Goal: Information Seeking & Learning: Learn about a topic

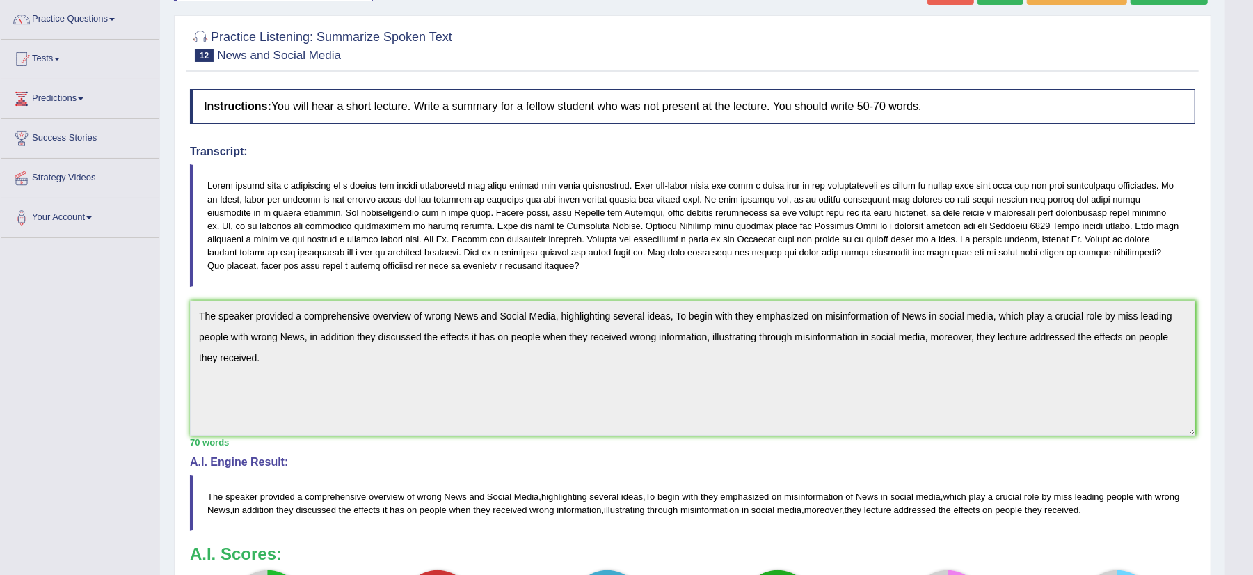
scroll to position [71, 0]
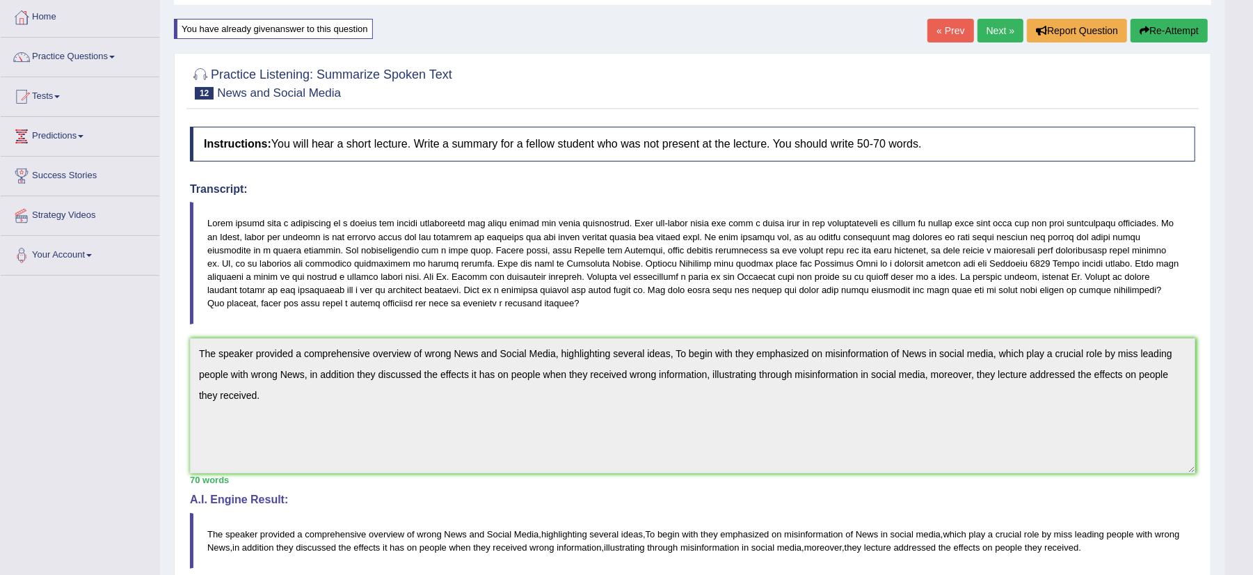
click at [986, 26] on link "Next »" at bounding box center [1000, 31] width 46 height 24
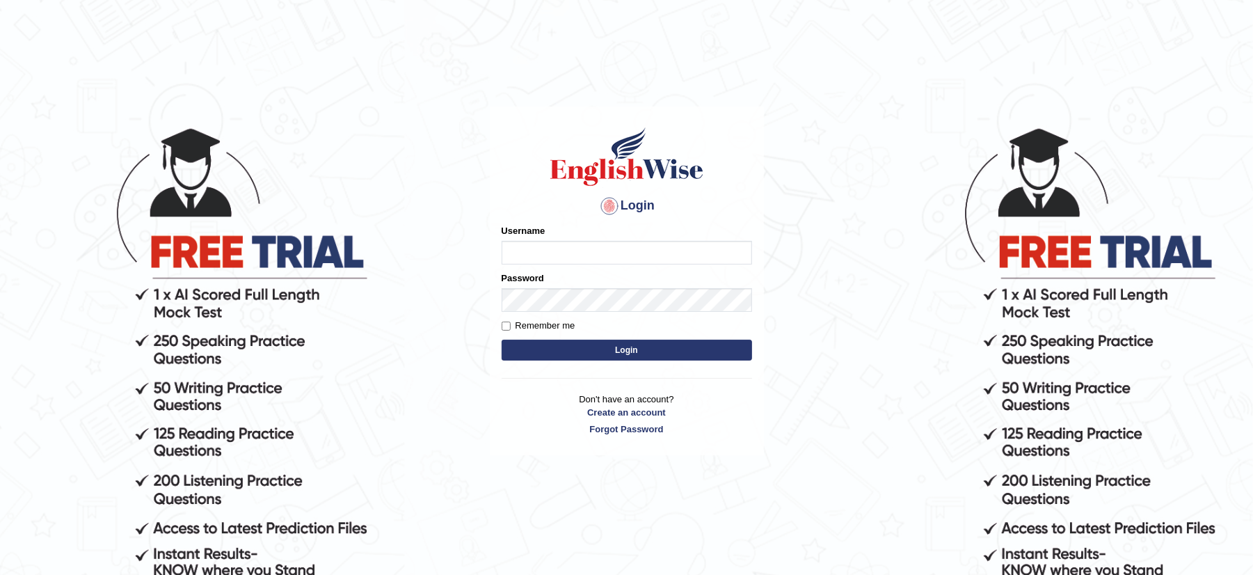
type input "musukwaluis1"
click at [600, 353] on button "Login" at bounding box center [627, 349] width 250 height 21
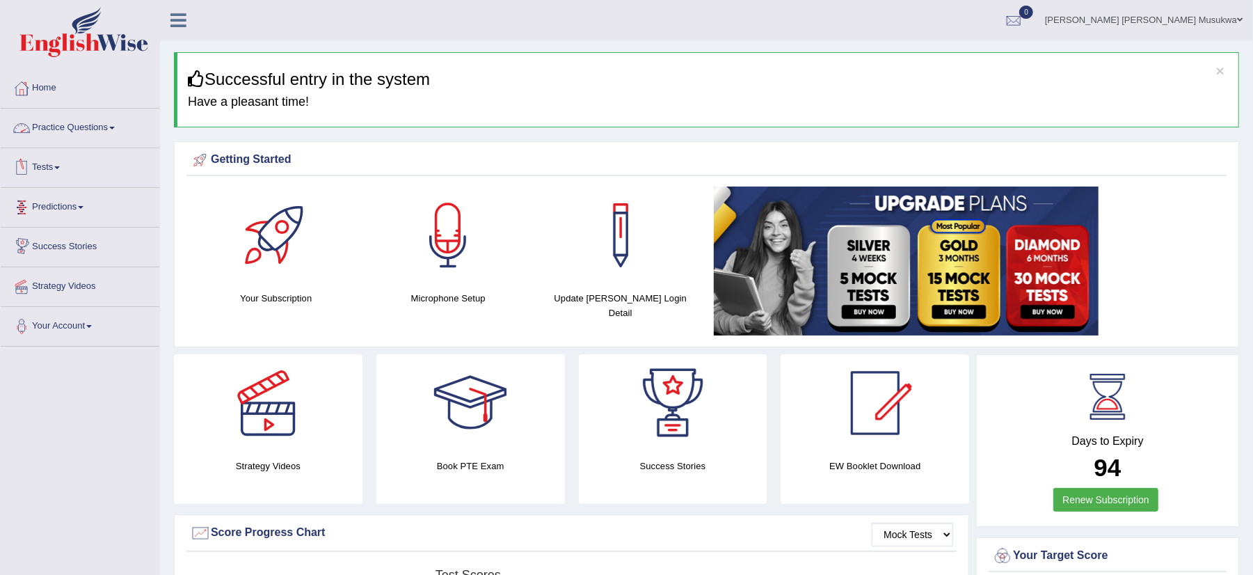
click at [67, 132] on link "Practice Questions" at bounding box center [80, 126] width 159 height 35
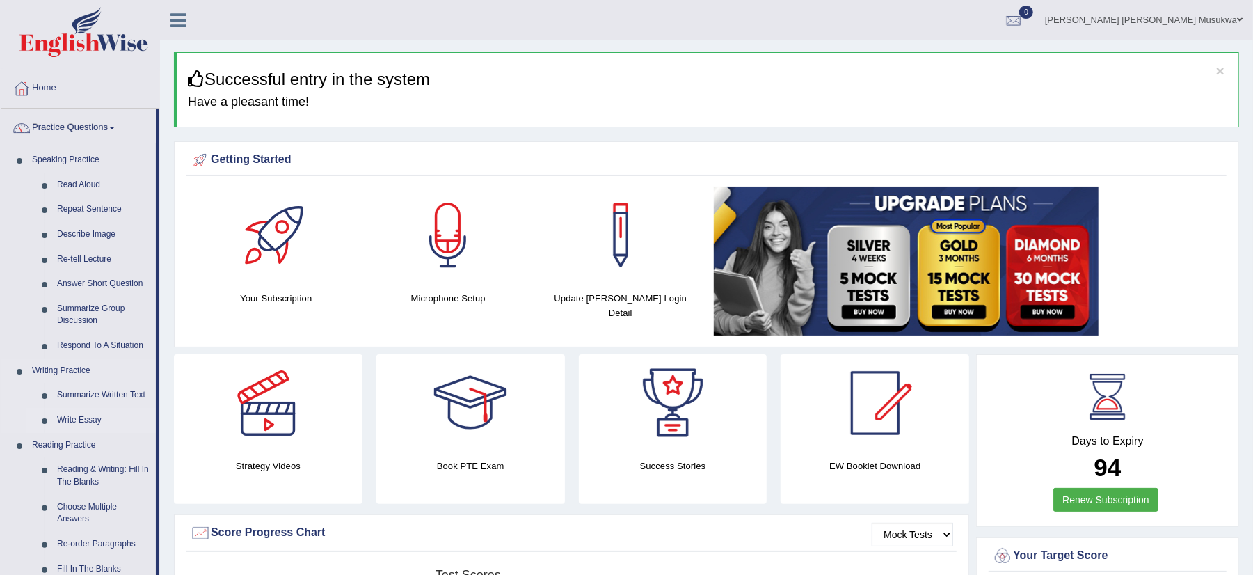
click at [70, 416] on link "Write Essay" at bounding box center [103, 420] width 105 height 25
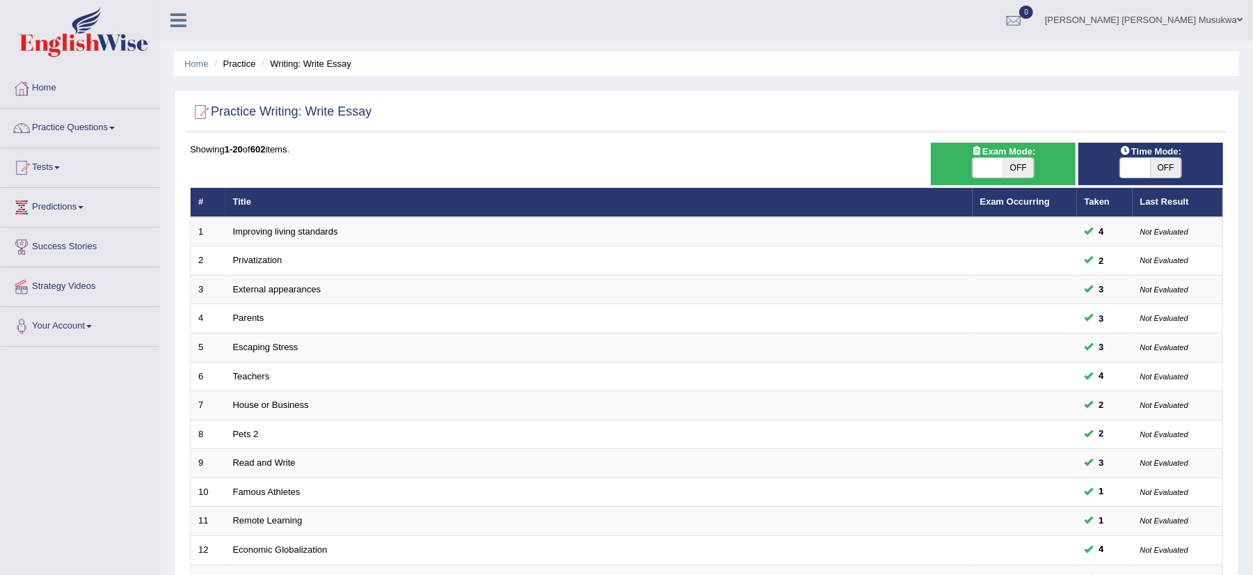
click at [1016, 159] on span "OFF" at bounding box center [1018, 167] width 31 height 19
checkbox input "true"
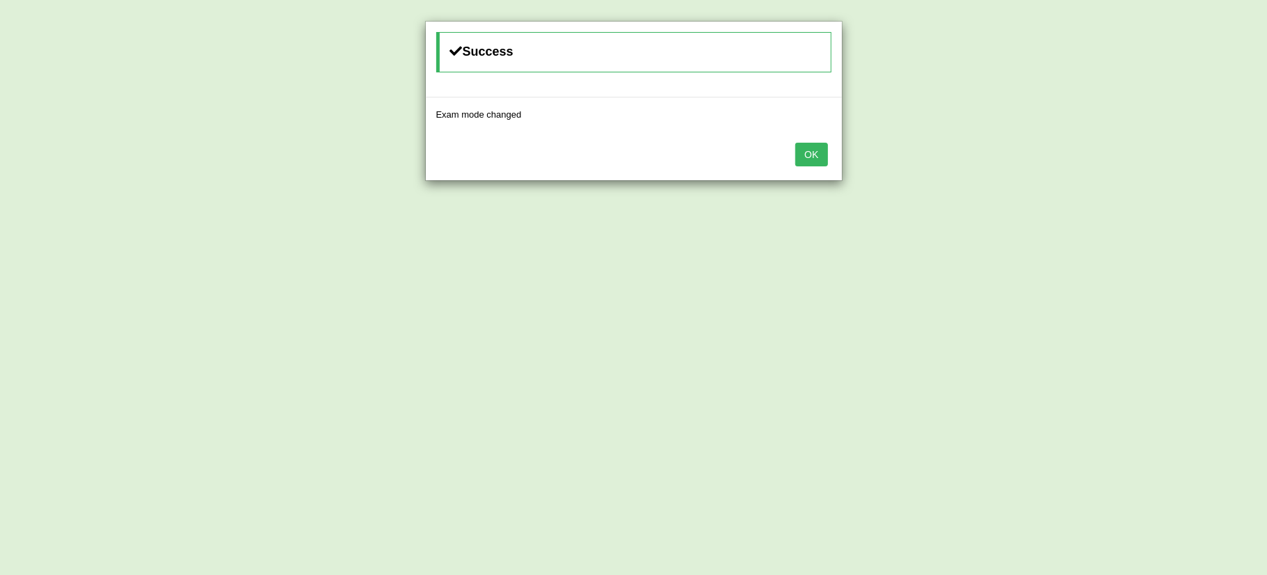
click at [825, 153] on button "OK" at bounding box center [811, 155] width 32 height 24
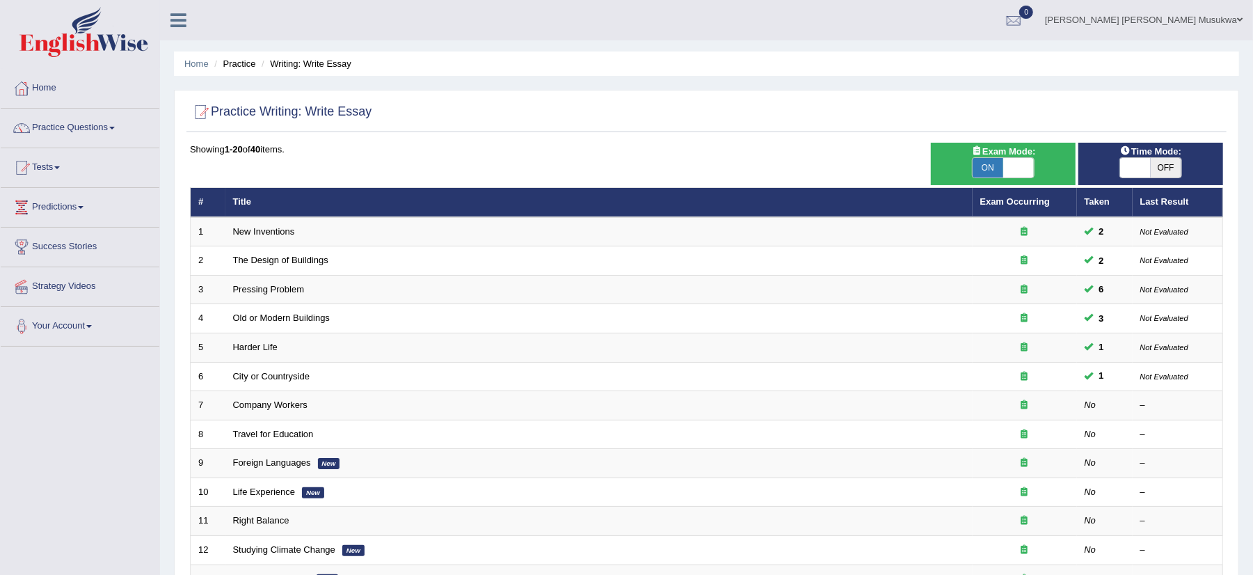
click at [1159, 164] on span "OFF" at bounding box center [1165, 167] width 31 height 19
checkbox input "true"
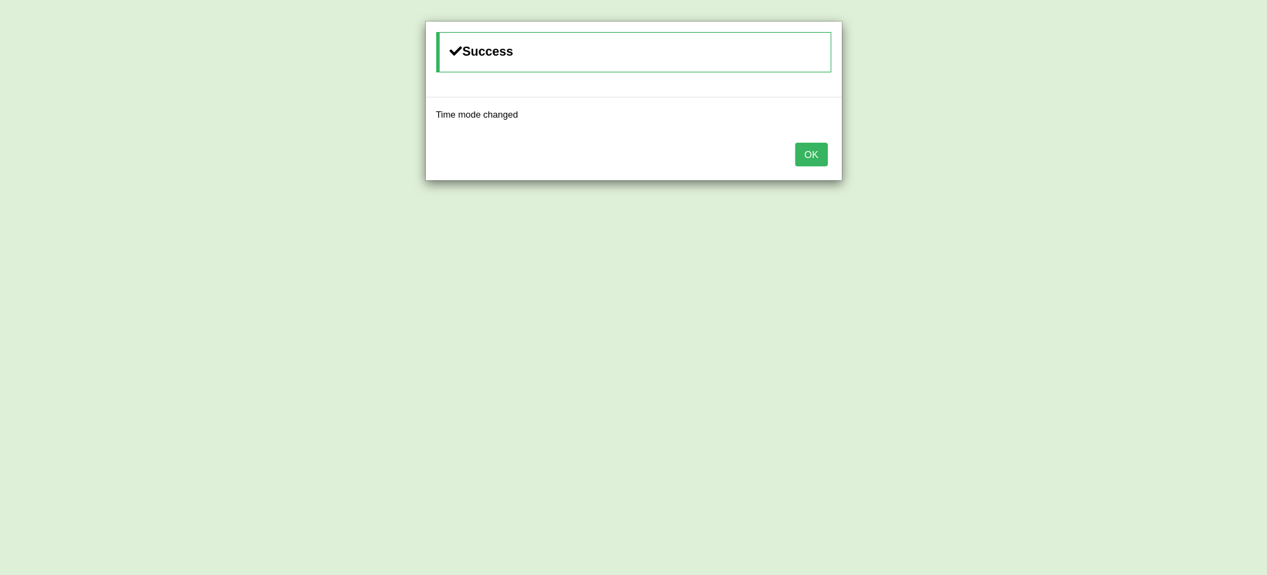
click at [816, 154] on button "OK" at bounding box center [811, 155] width 32 height 24
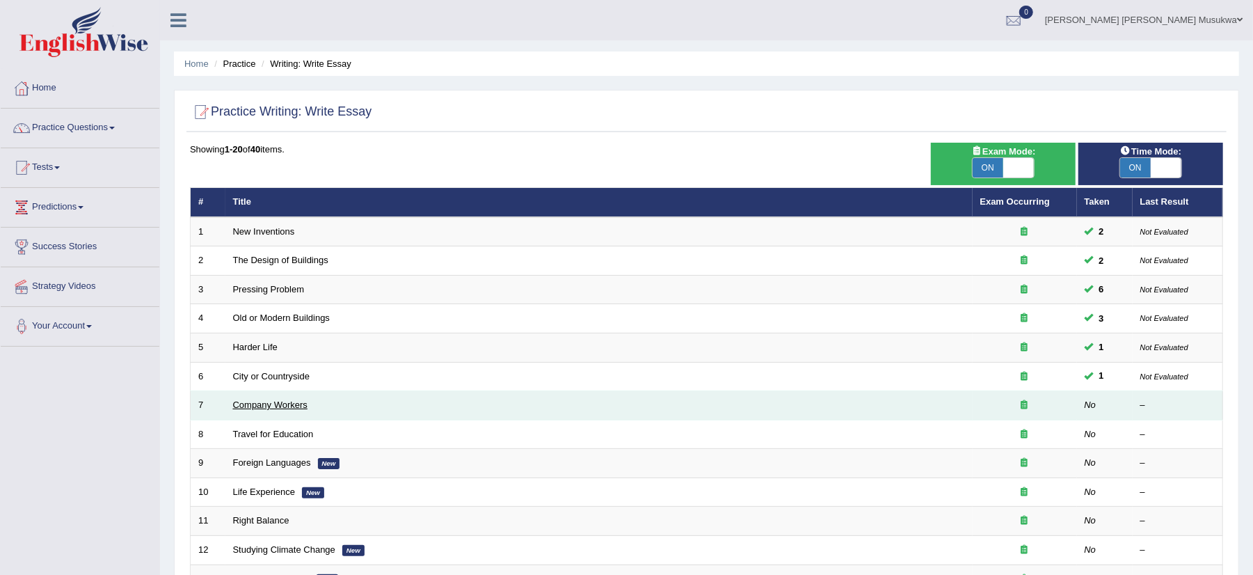
click at [290, 406] on link "Company Workers" at bounding box center [270, 404] width 74 height 10
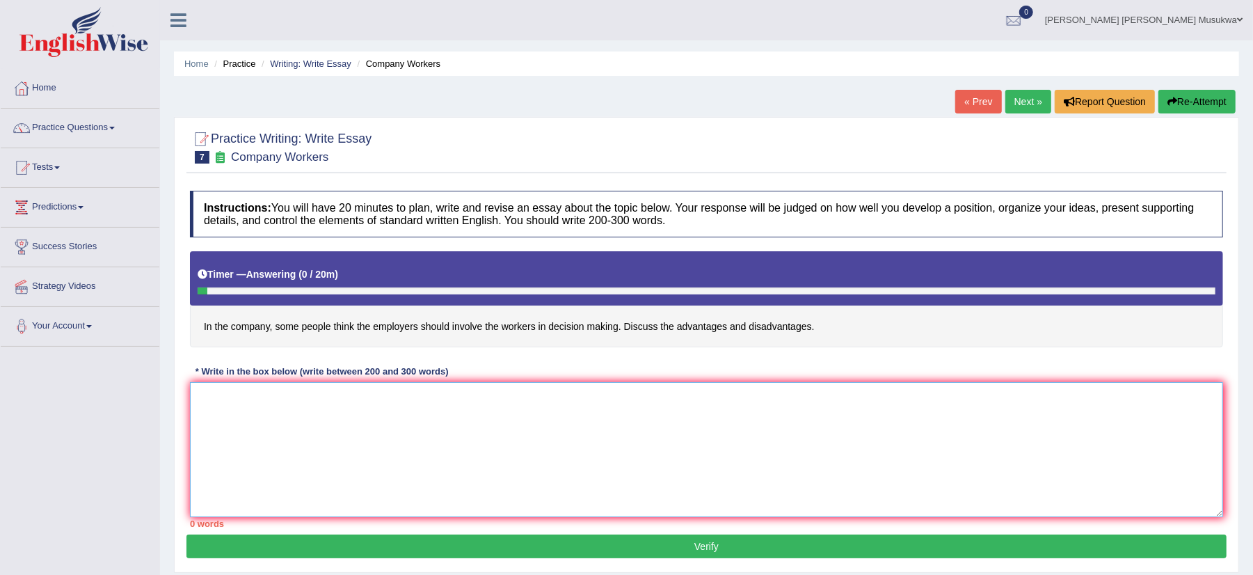
click at [204, 413] on textarea at bounding box center [706, 449] width 1033 height 135
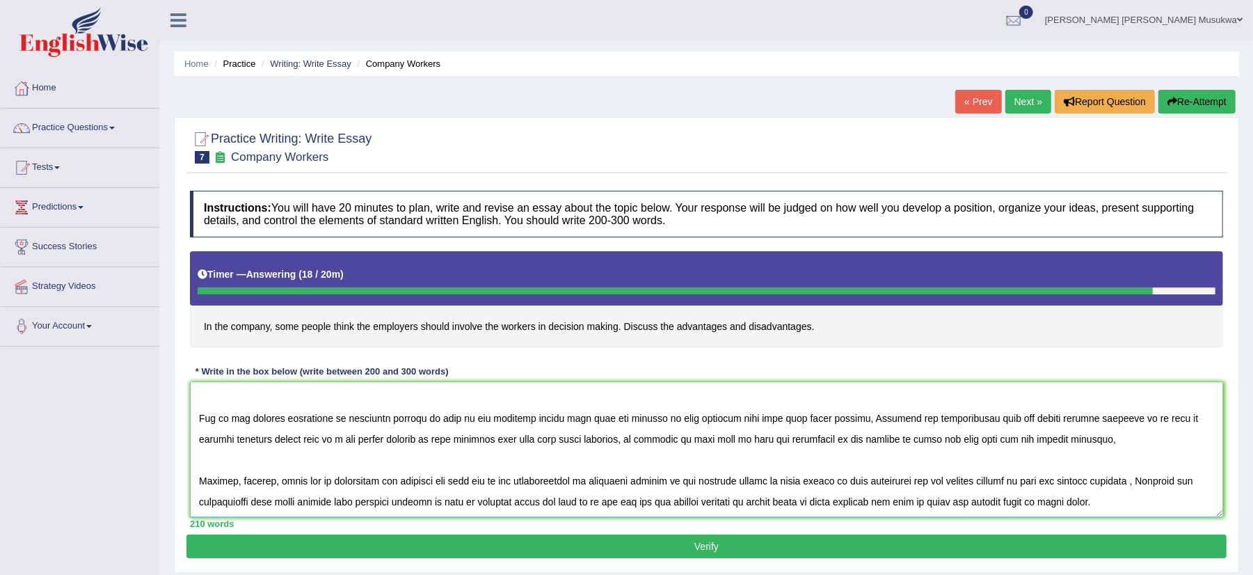
scroll to position [117, 0]
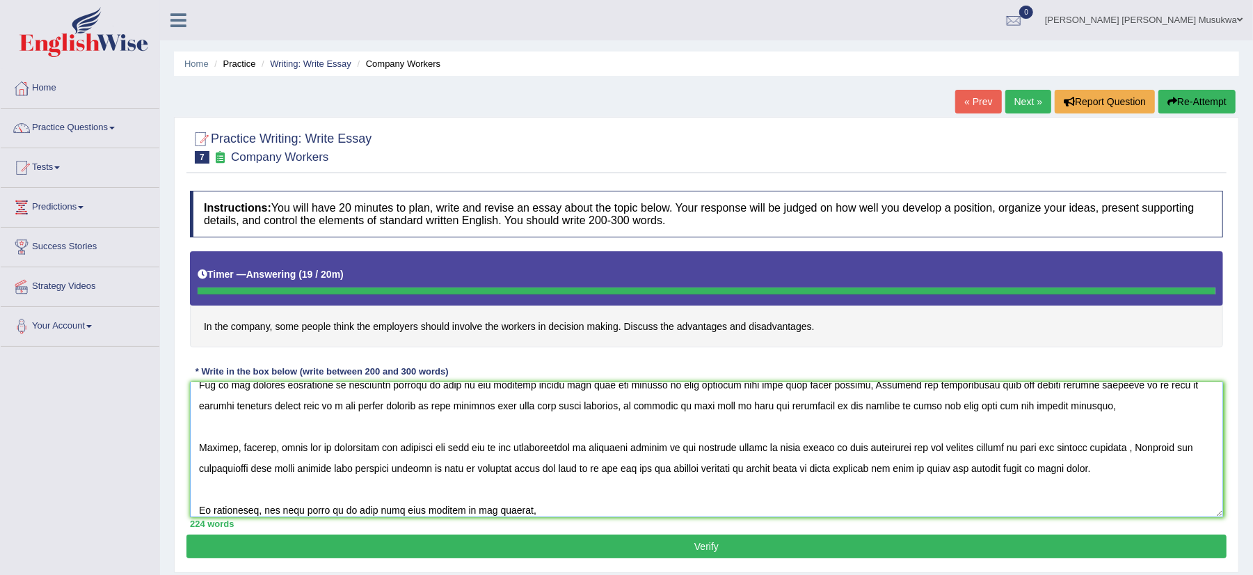
type textarea "COMPANY WORKERS ( INVOVE DECISION MAKING) The increasing influence of invoving …"
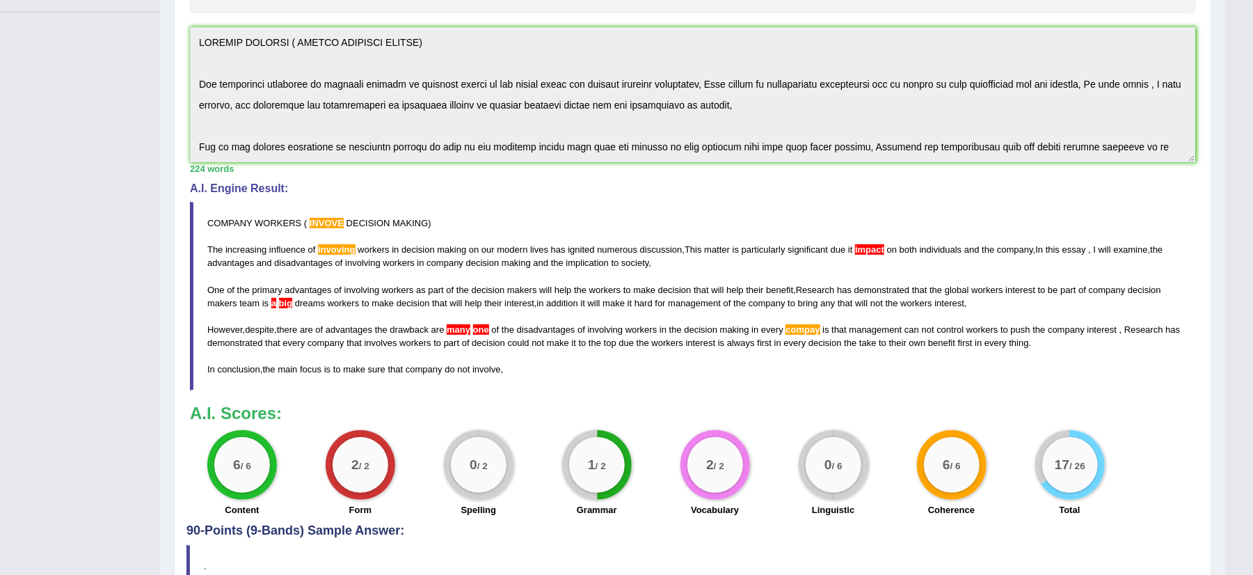
scroll to position [146, 0]
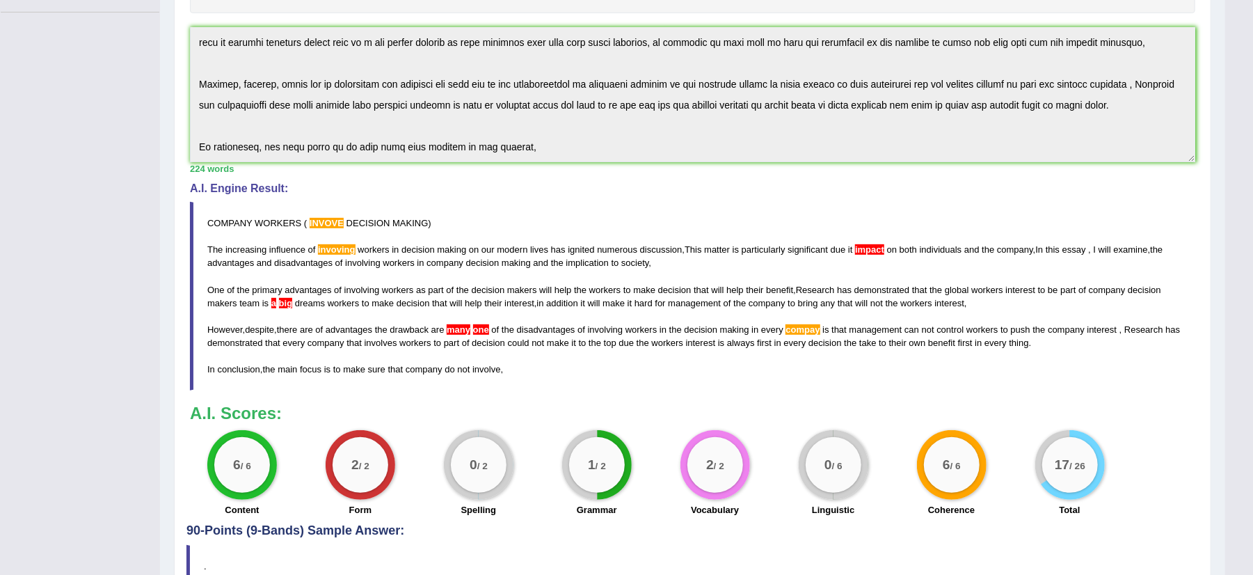
click at [613, 179] on div "Instructions: You will have 20 minutes to plan, write and revise an essay about…" at bounding box center [692, 187] width 1012 height 674
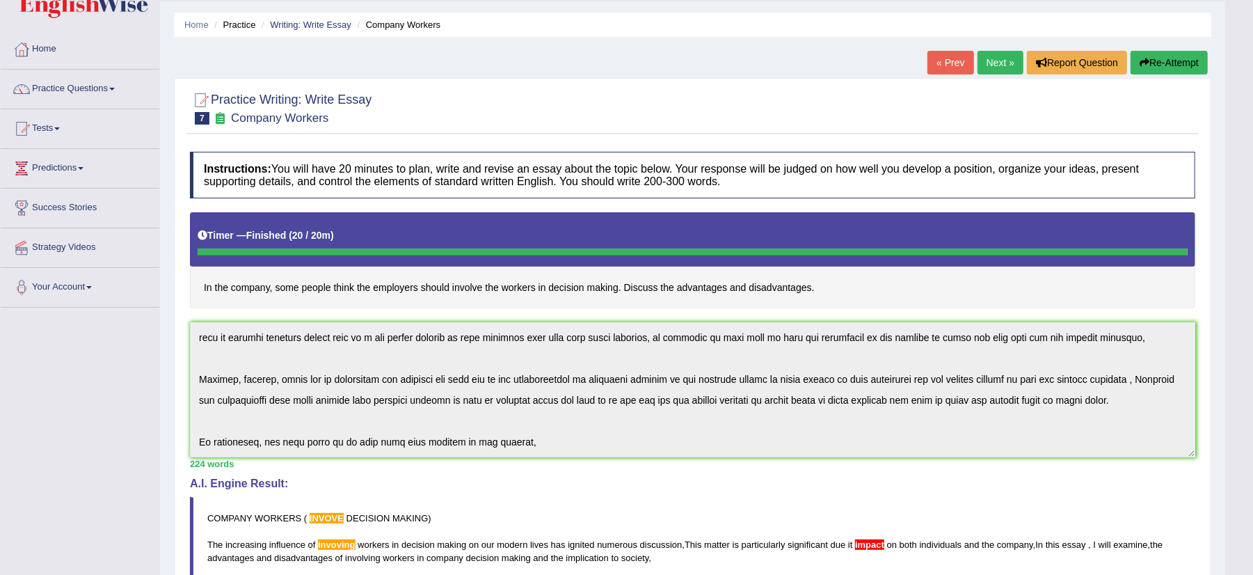
scroll to position [0, 0]
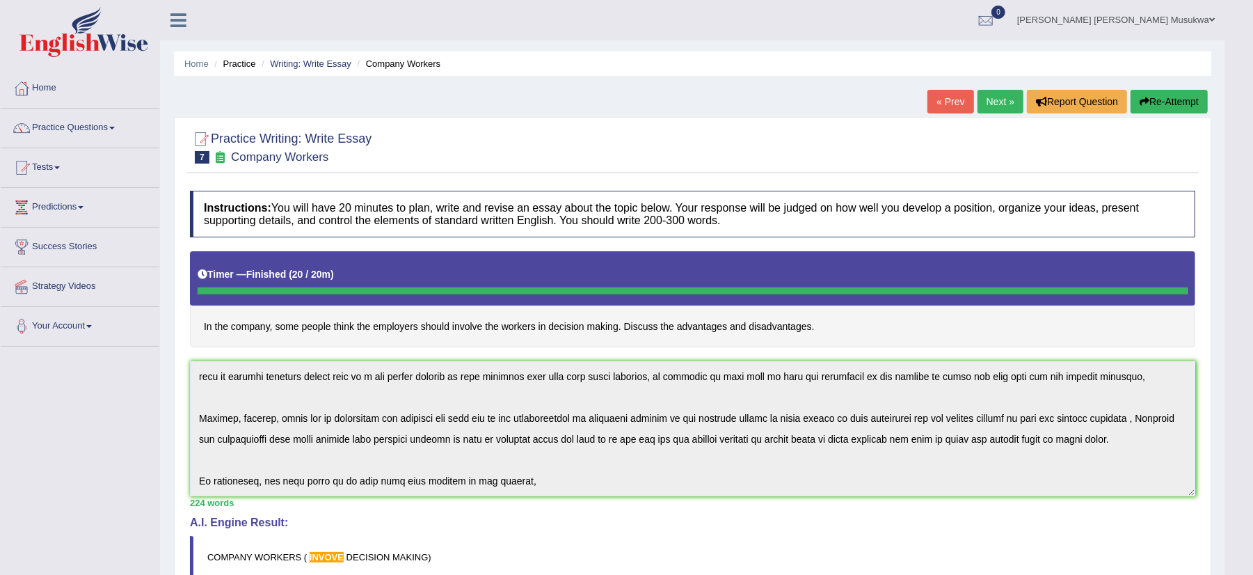
click at [1166, 99] on button "Re-Attempt" at bounding box center [1168, 102] width 77 height 24
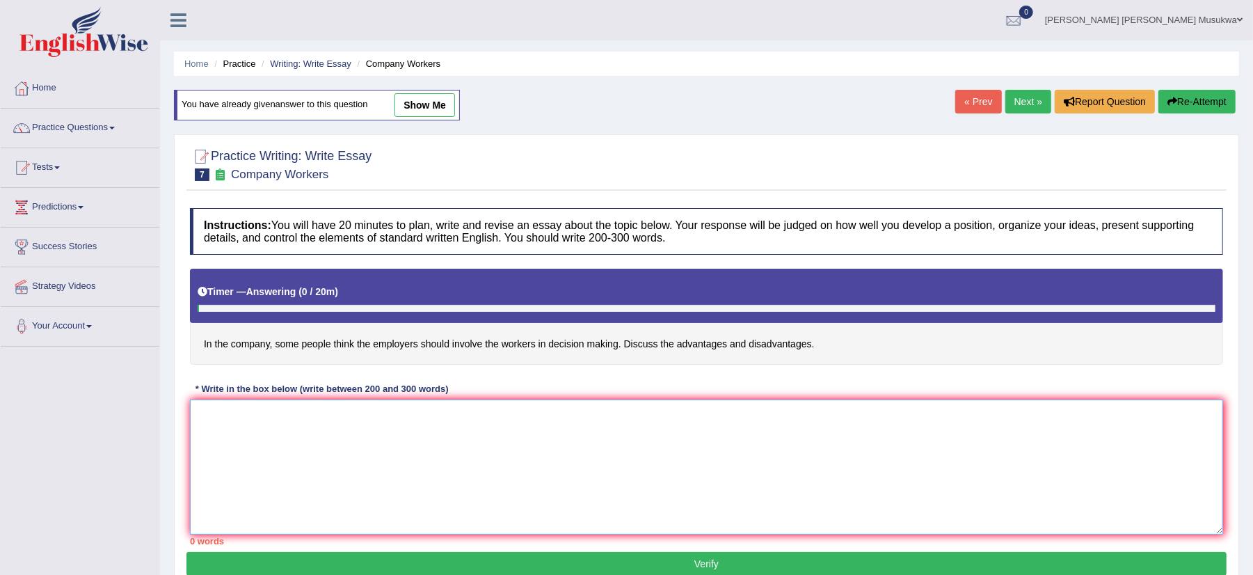
click at [251, 428] on textarea at bounding box center [706, 466] width 1033 height 135
paste textarea "COMPANY WORKERS ( INVOVE DECISION MAKING) The increasing influence of invoving …"
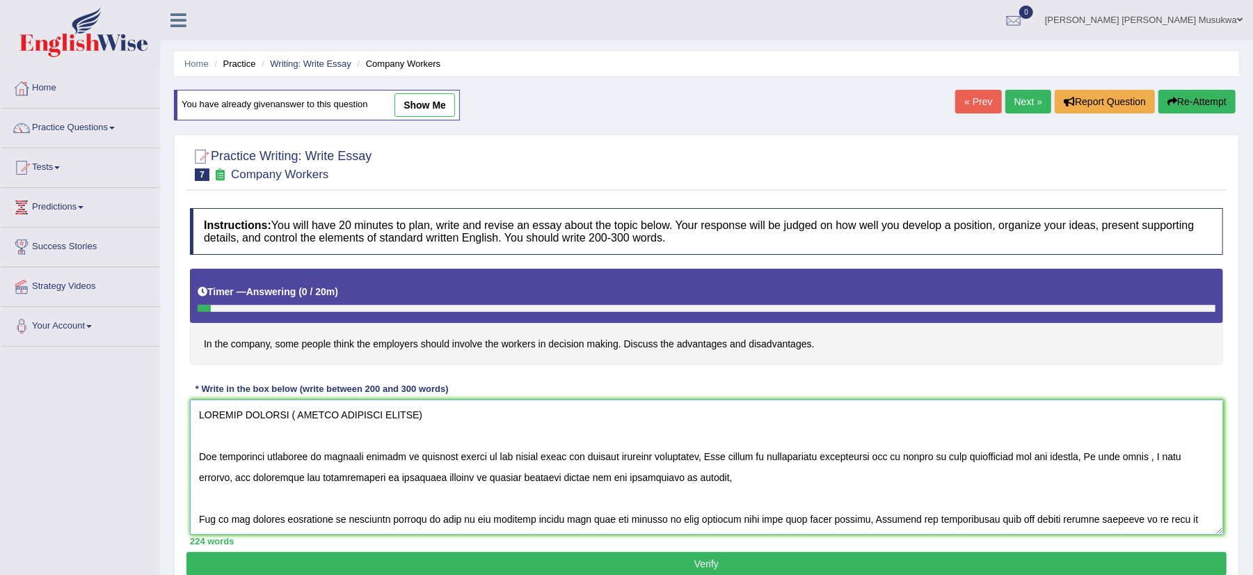
click at [332, 418] on textarea at bounding box center [706, 466] width 1033 height 135
click at [894, 460] on textarea at bounding box center [706, 466] width 1033 height 135
click at [890, 460] on textarea at bounding box center [706, 466] width 1033 height 135
click at [895, 460] on textarea at bounding box center [706, 466] width 1033 height 135
click at [921, 460] on textarea at bounding box center [706, 466] width 1033 height 135
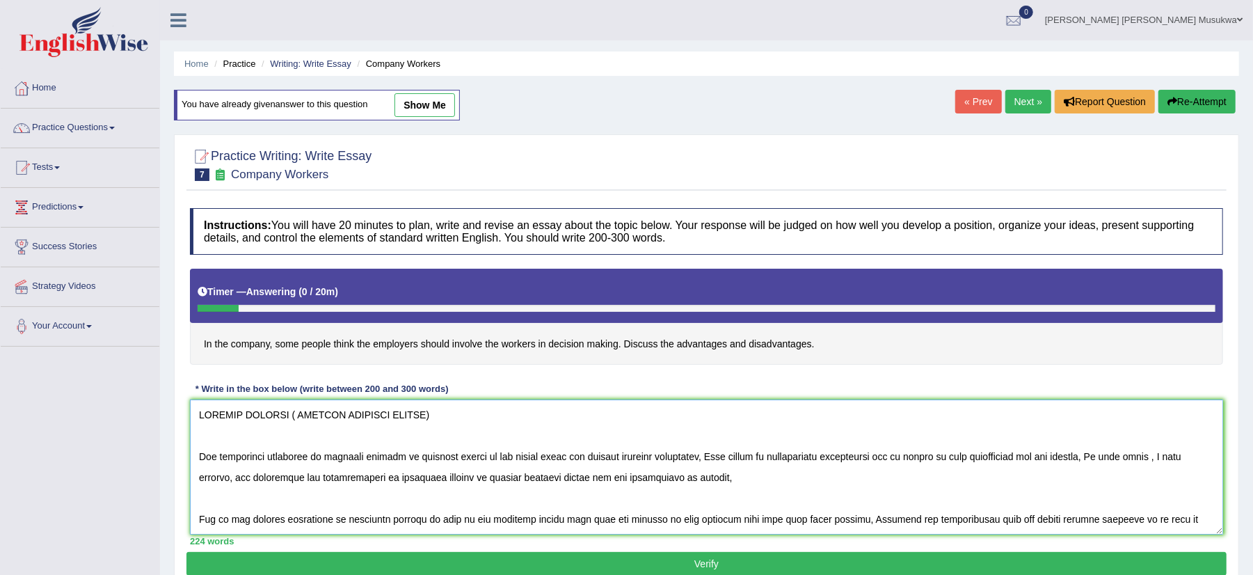
click at [924, 460] on textarea at bounding box center [706, 466] width 1033 height 135
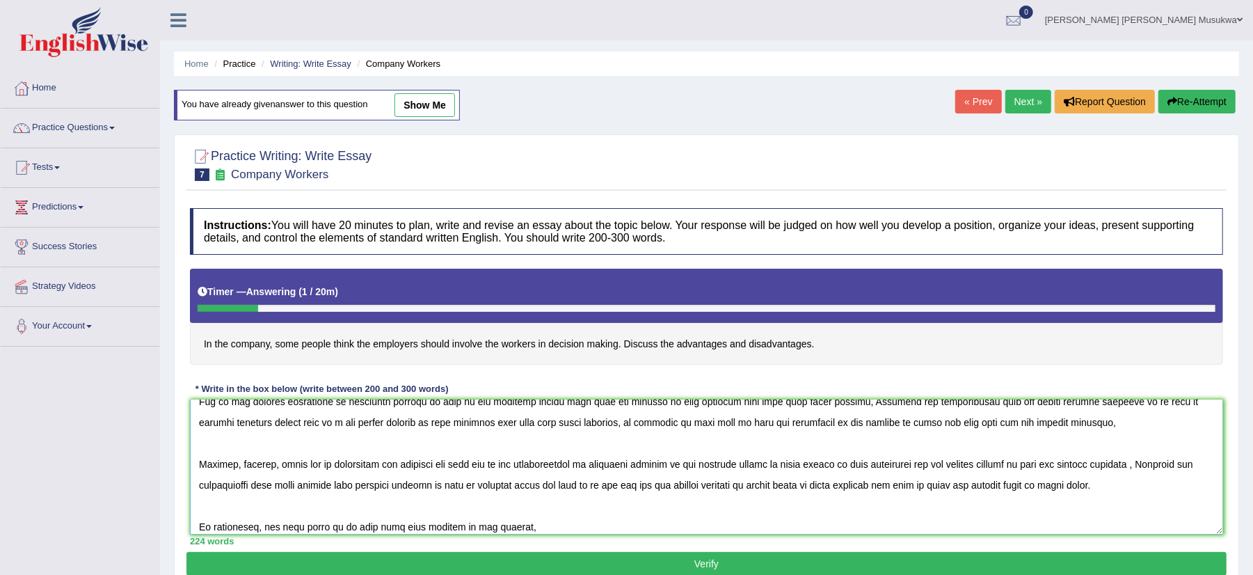
scroll to position [125, 0]
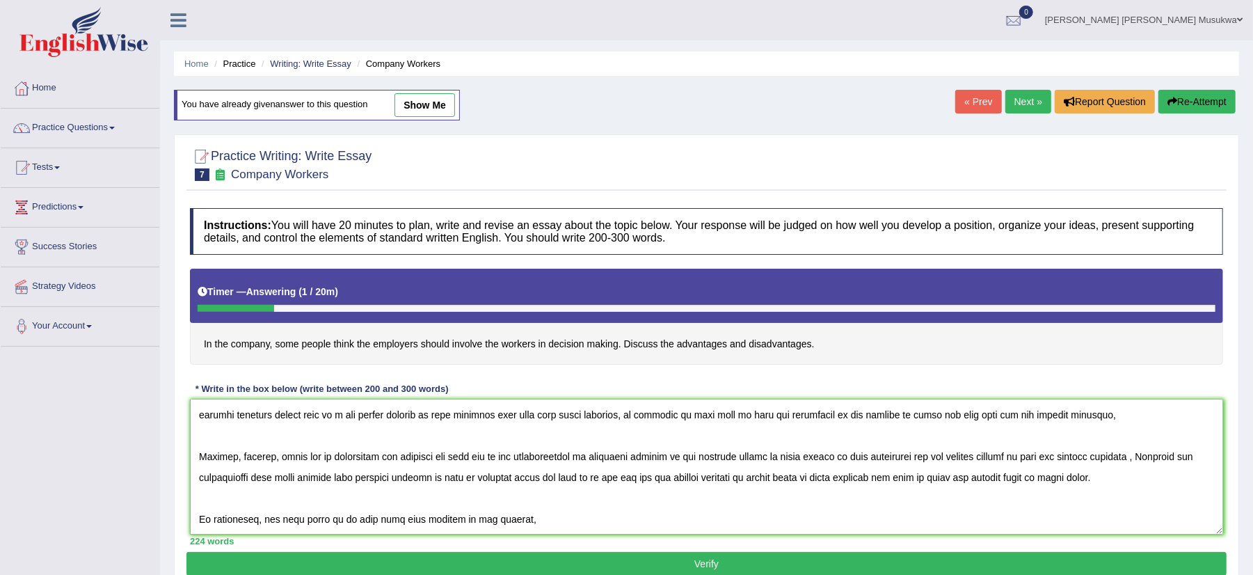
click at [278, 433] on textarea at bounding box center [706, 466] width 1033 height 135
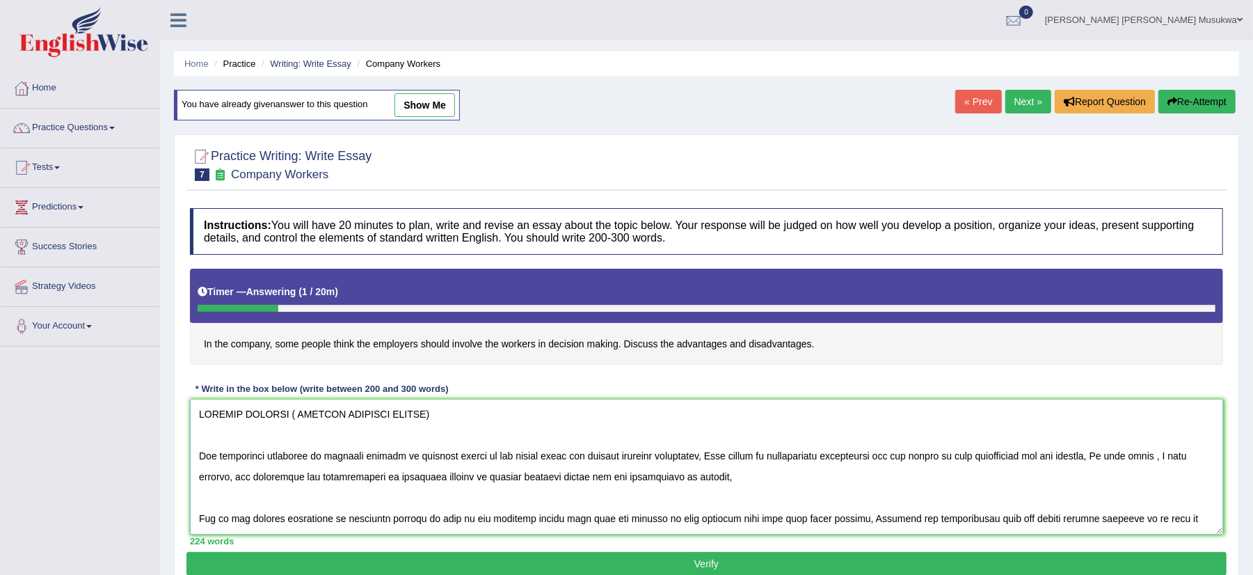
scroll to position [0, 0]
drag, startPoint x: 960, startPoint y: 408, endPoint x: 712, endPoint y: 405, distance: 247.6
click at [712, 405] on textarea at bounding box center [706, 466] width 1033 height 135
drag, startPoint x: 426, startPoint y: 429, endPoint x: 324, endPoint y: 460, distance: 106.3
click at [324, 460] on textarea at bounding box center [706, 466] width 1033 height 135
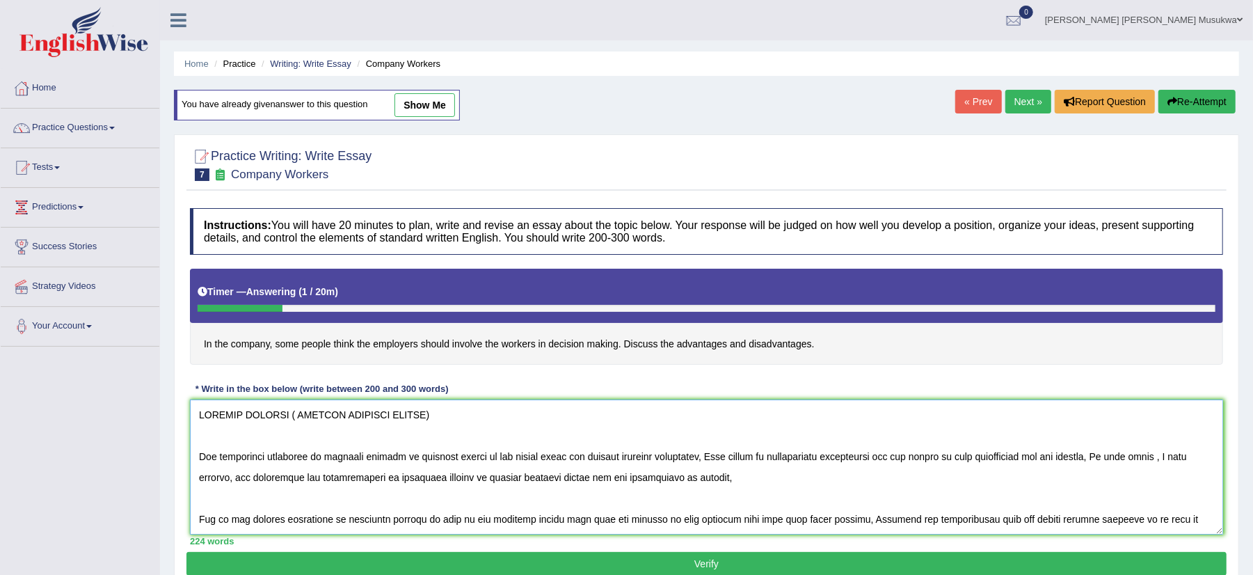
click at [338, 459] on textarea at bounding box center [706, 466] width 1033 height 135
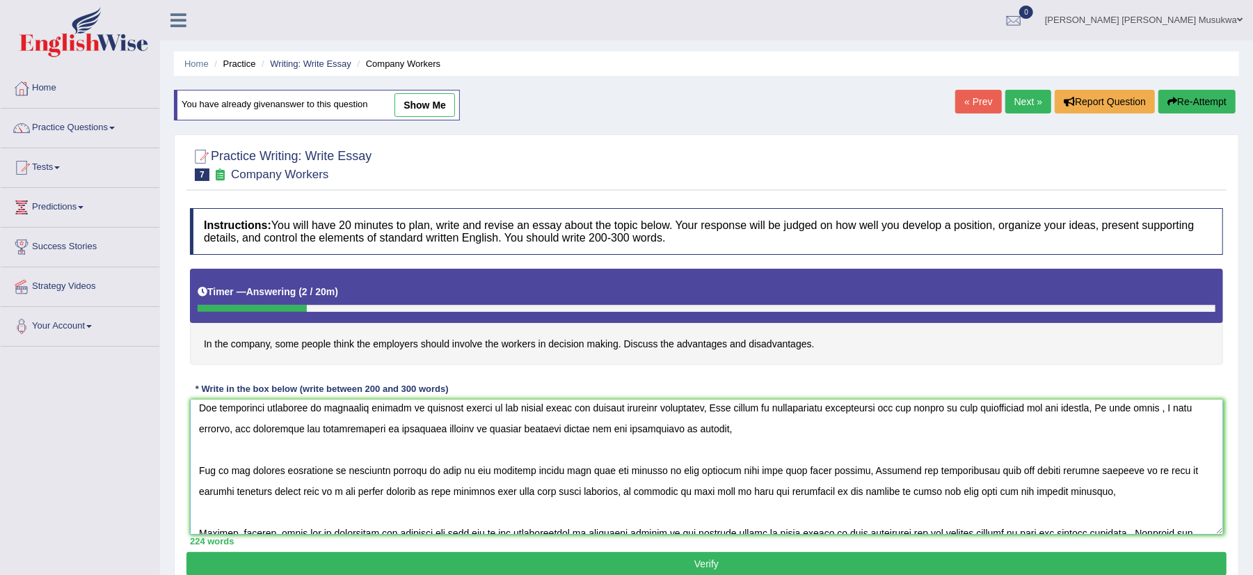
scroll to position [74, 0]
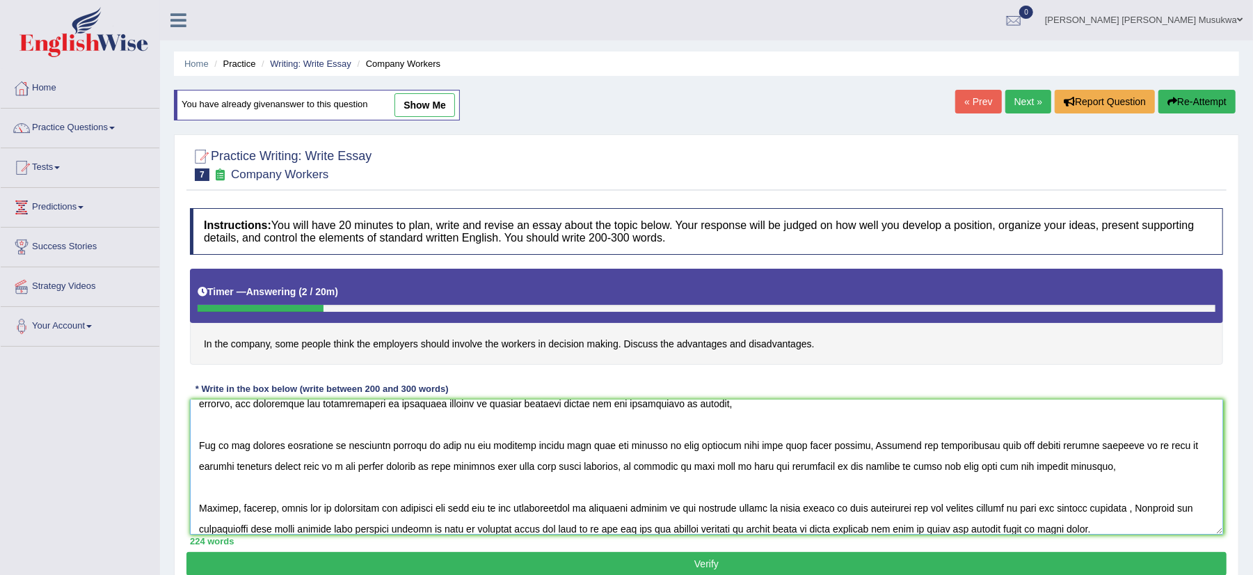
click at [852, 511] on textarea at bounding box center [706, 466] width 1033 height 135
click at [330, 468] on textarea at bounding box center [706, 466] width 1033 height 135
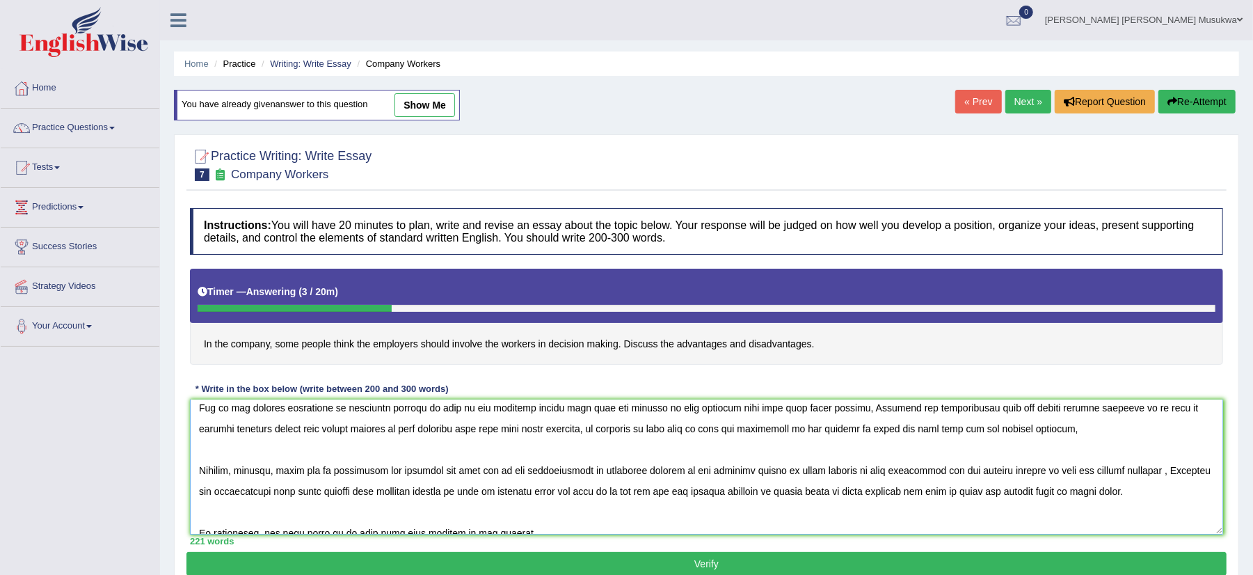
scroll to position [125, 0]
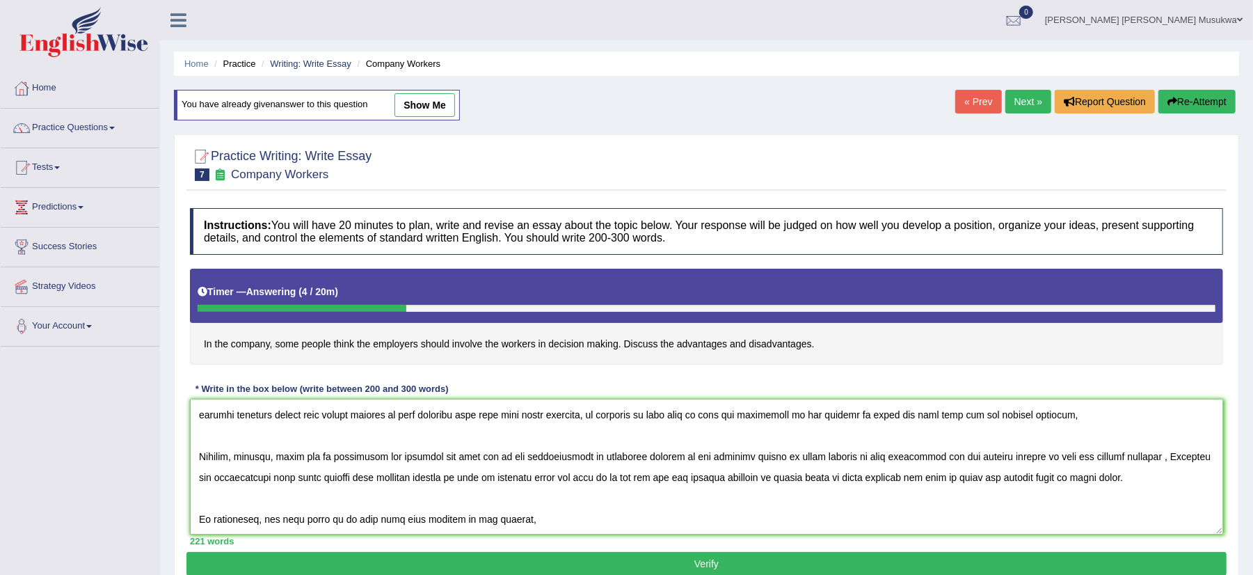
click at [839, 496] on textarea at bounding box center [706, 466] width 1033 height 135
drag, startPoint x: 841, startPoint y: 492, endPoint x: 849, endPoint y: 486, distance: 10.9
click at [849, 486] on textarea at bounding box center [706, 466] width 1033 height 135
click at [900, 428] on textarea at bounding box center [706, 466] width 1033 height 135
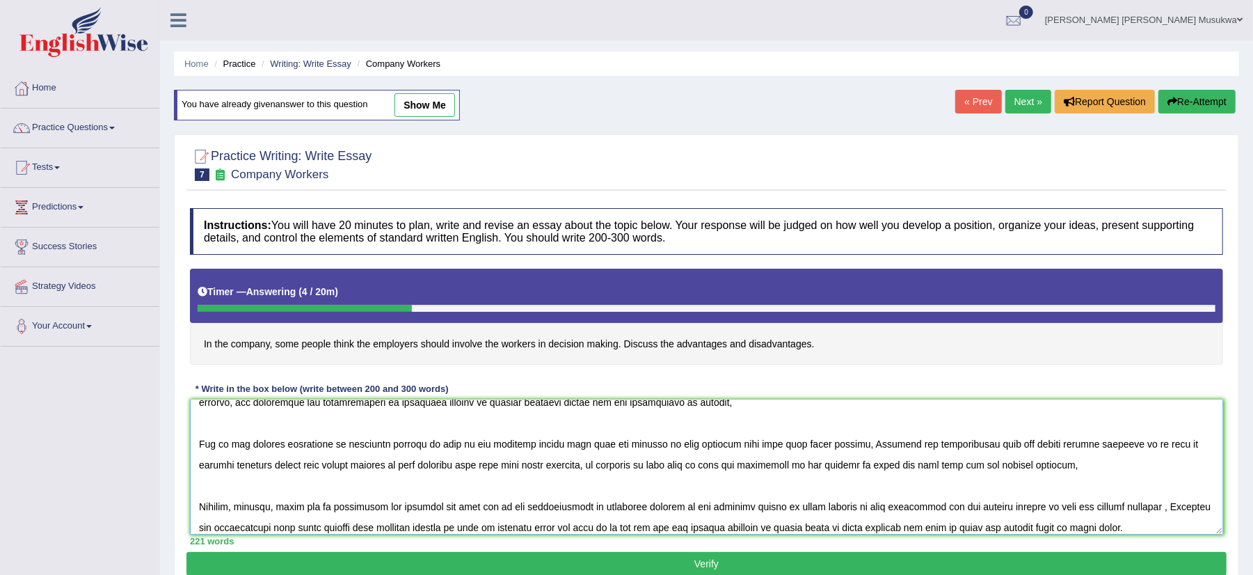
scroll to position [51, 0]
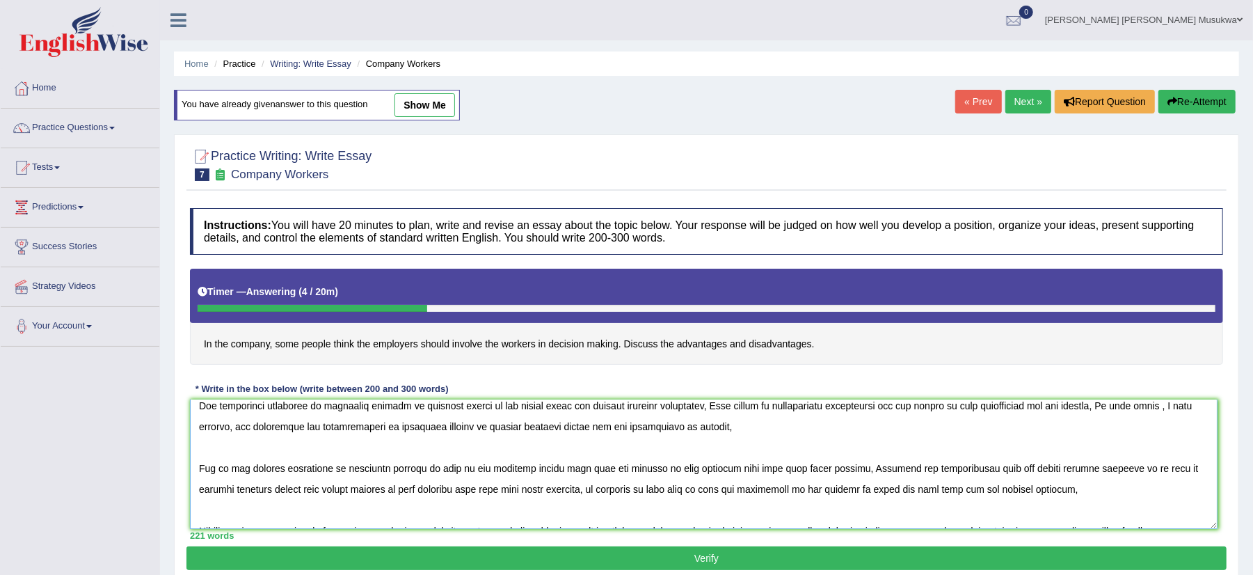
click at [1210, 527] on textarea at bounding box center [703, 463] width 1027 height 129
drag, startPoint x: 1210, startPoint y: 527, endPoint x: 1219, endPoint y: 510, distance: 19.3
click at [1219, 510] on textarea at bounding box center [705, 463] width 1030 height 129
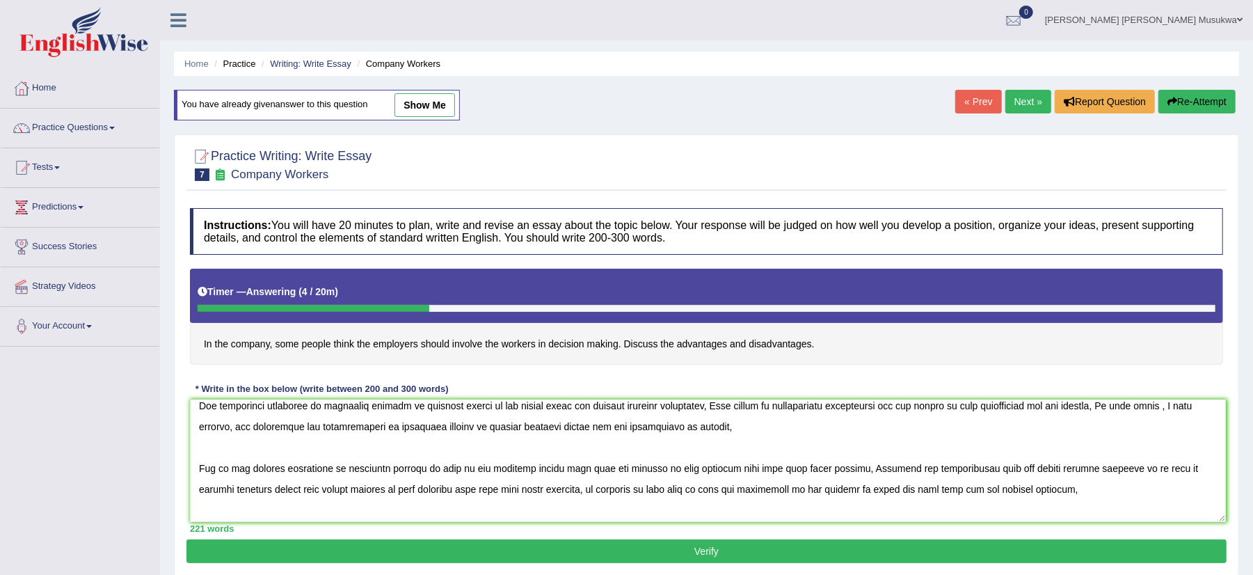
click at [1211, 524] on div "221 words" at bounding box center [706, 528] width 1033 height 13
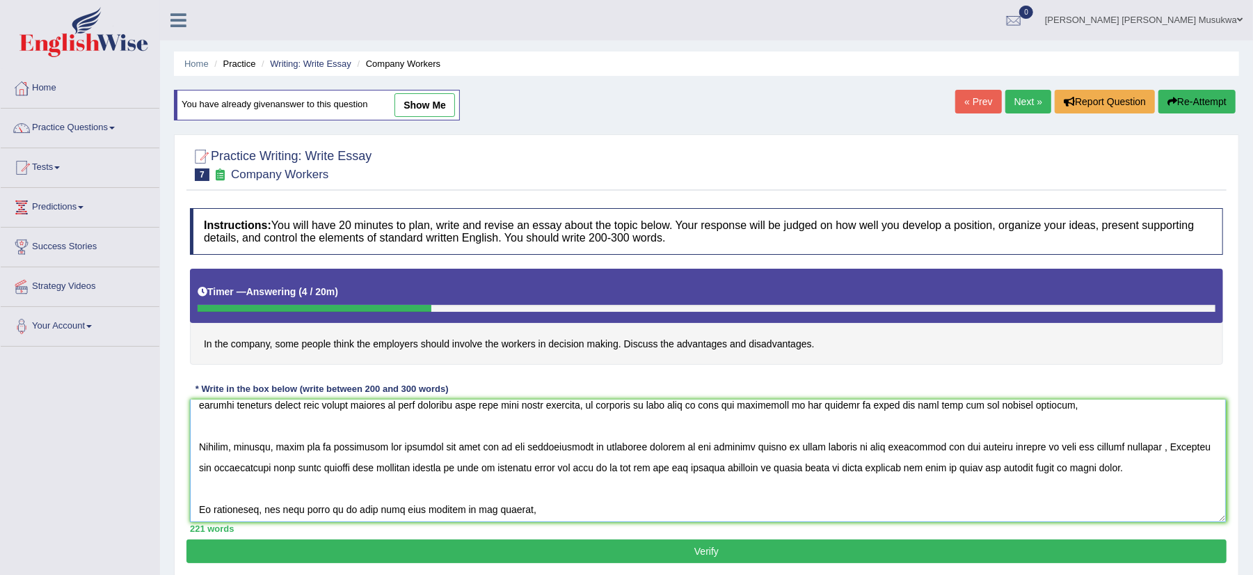
scroll to position [138, 0]
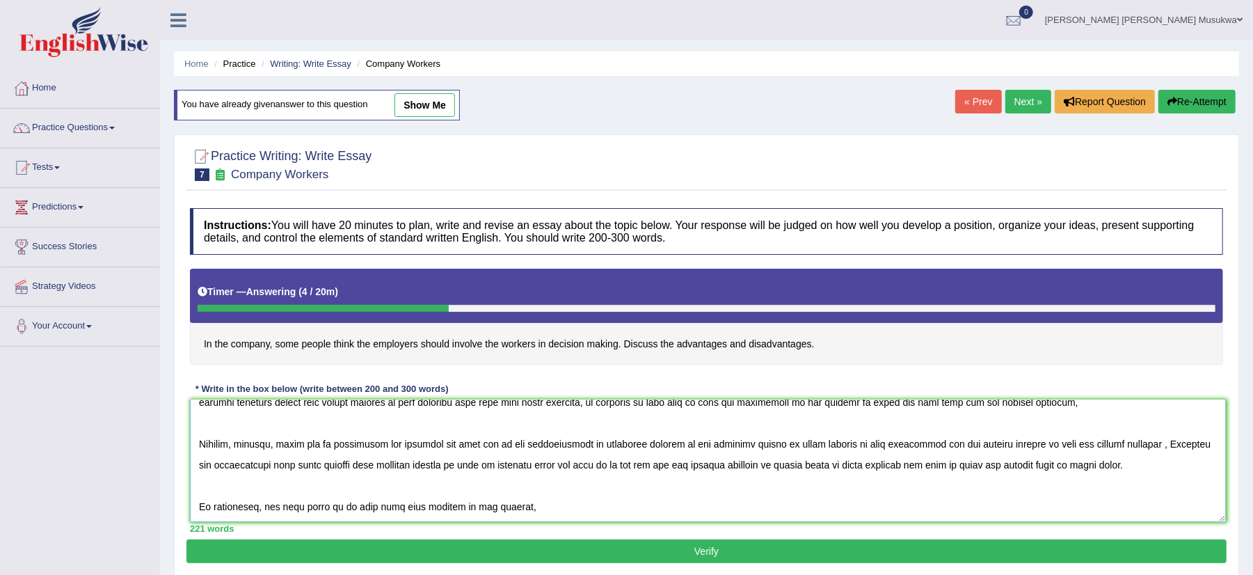
click at [504, 447] on textarea at bounding box center [708, 460] width 1036 height 122
type textarea "COMPANY WORKERS ( INVOLVE DECISION MAKING) The increasing influence of involvin…"
click at [714, 555] on button "Verify" at bounding box center [706, 551] width 1040 height 24
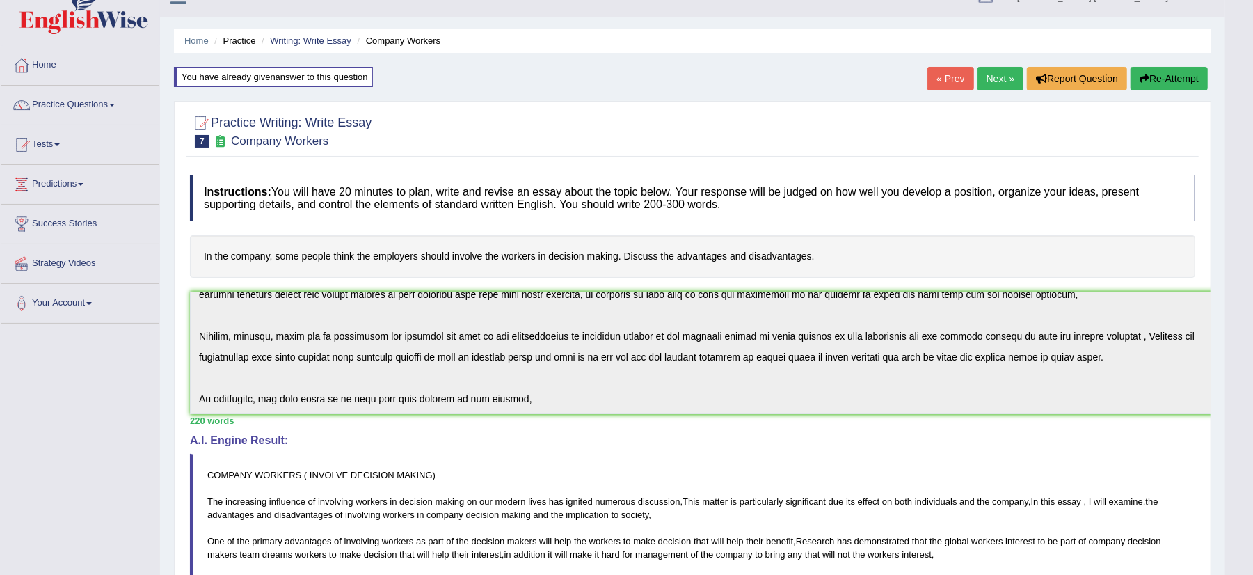
scroll to position [0, 0]
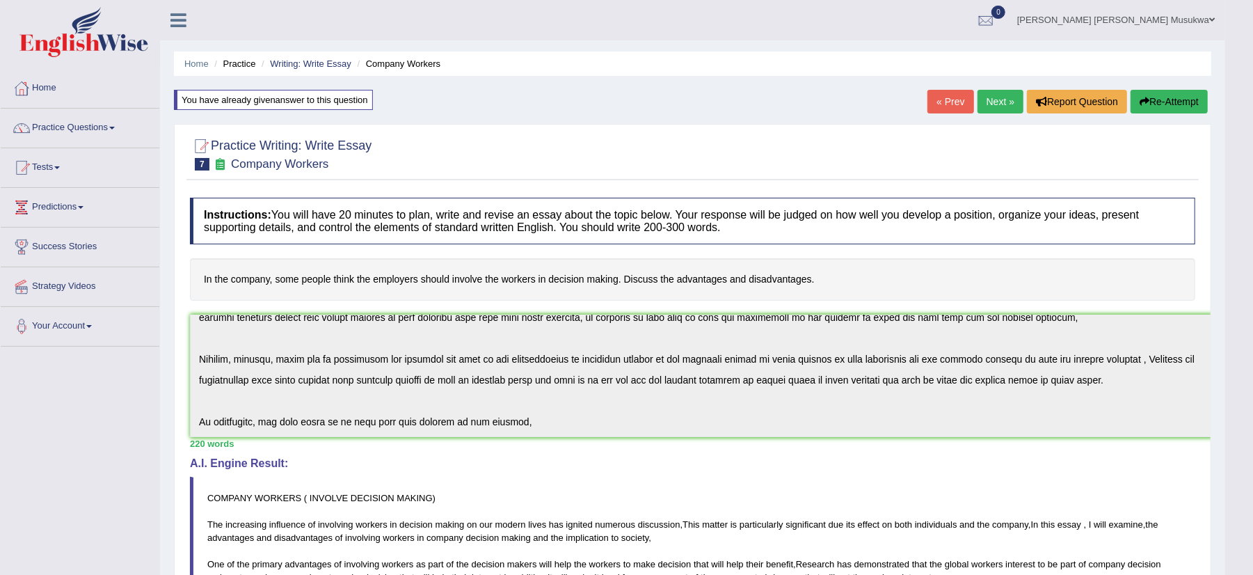
click at [988, 96] on link "Next »" at bounding box center [1000, 102] width 46 height 24
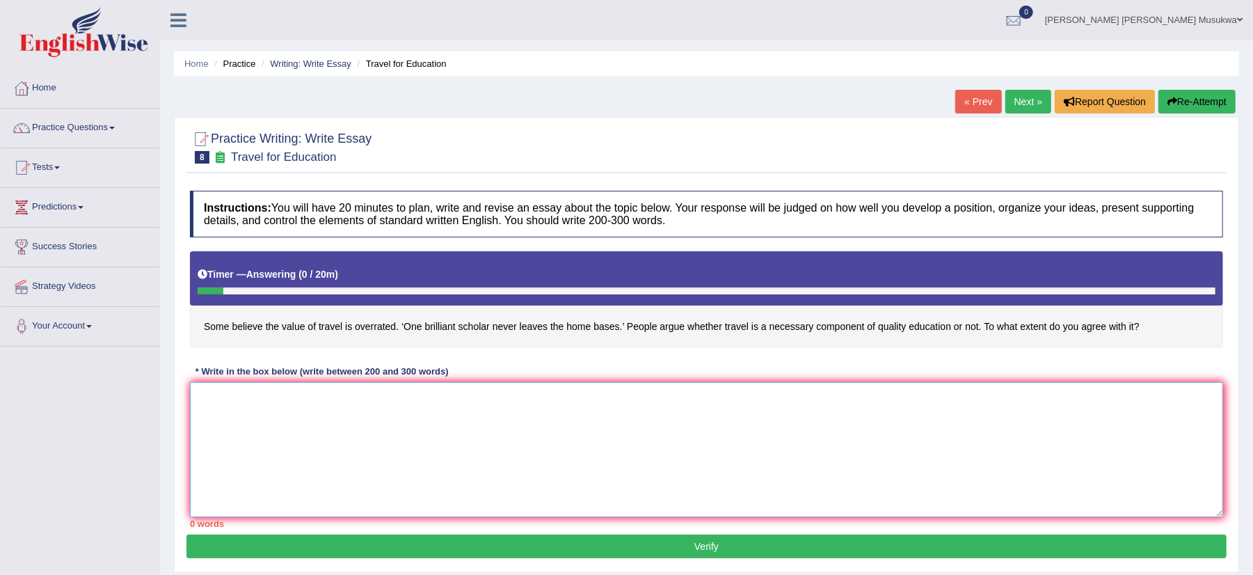
click at [289, 418] on textarea at bounding box center [706, 449] width 1033 height 135
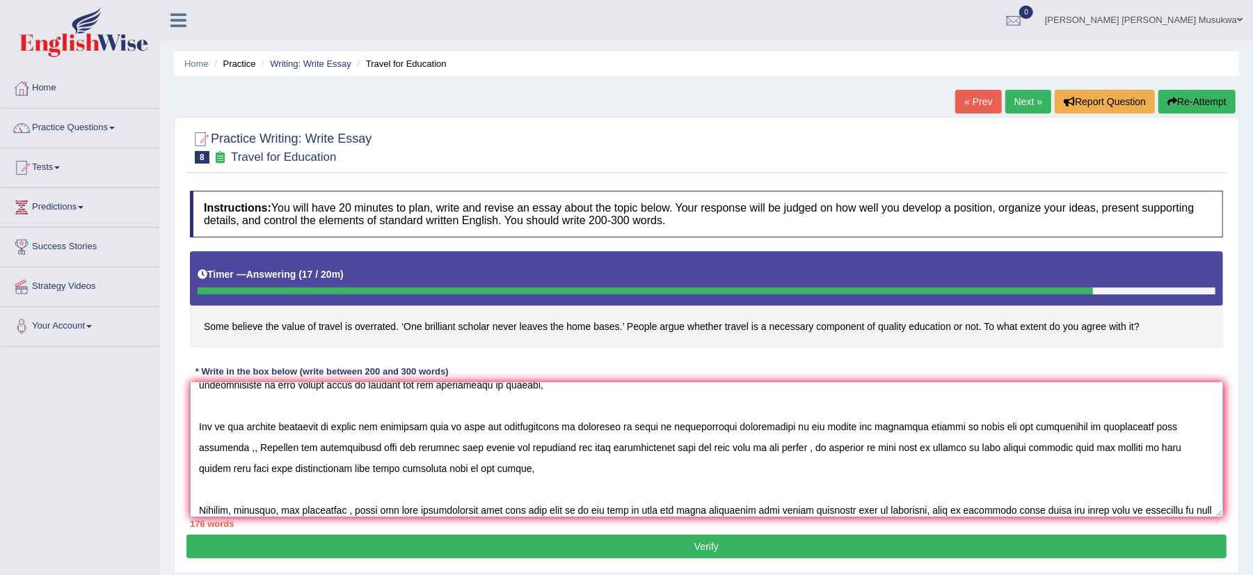
scroll to position [95, 0]
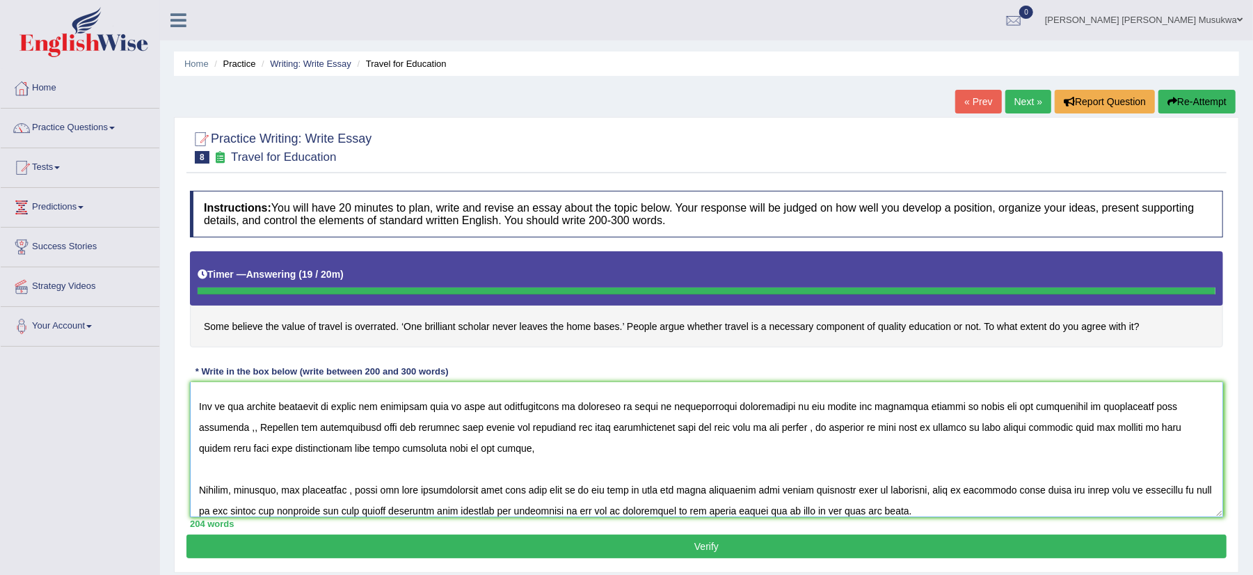
type textarea "TRAVEL FOR EDUCATION The increasing influence of travel for education is overra…"
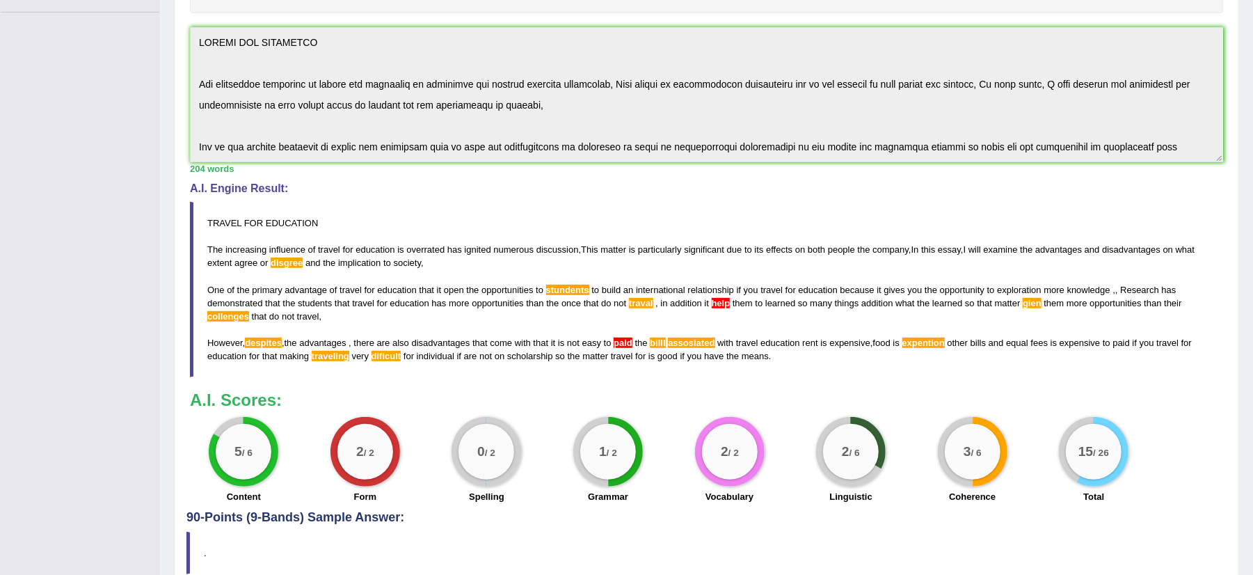
scroll to position [104, 0]
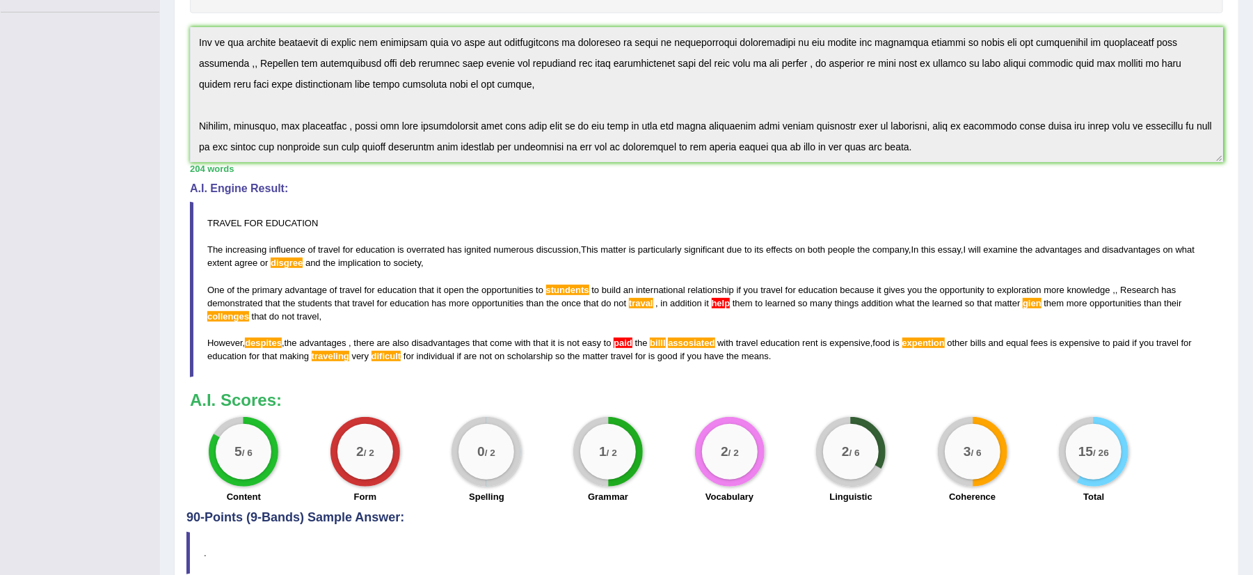
click at [1003, 223] on div "Instructions: You will have 20 minutes to plan, write and revise an essay about…" at bounding box center [706, 180] width 1040 height 661
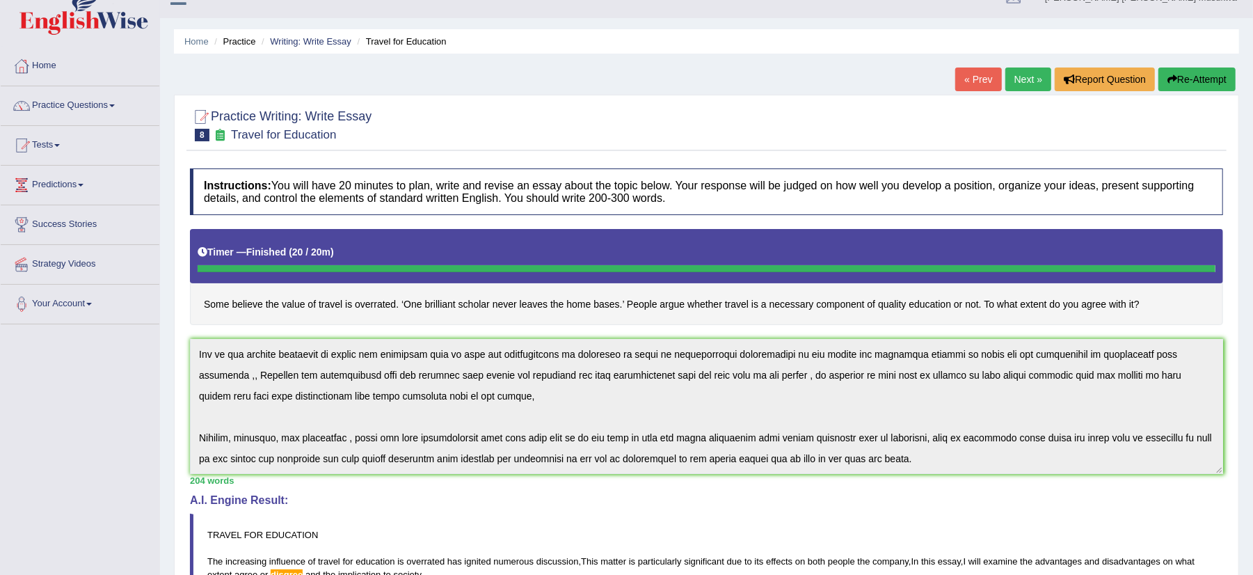
scroll to position [0, 0]
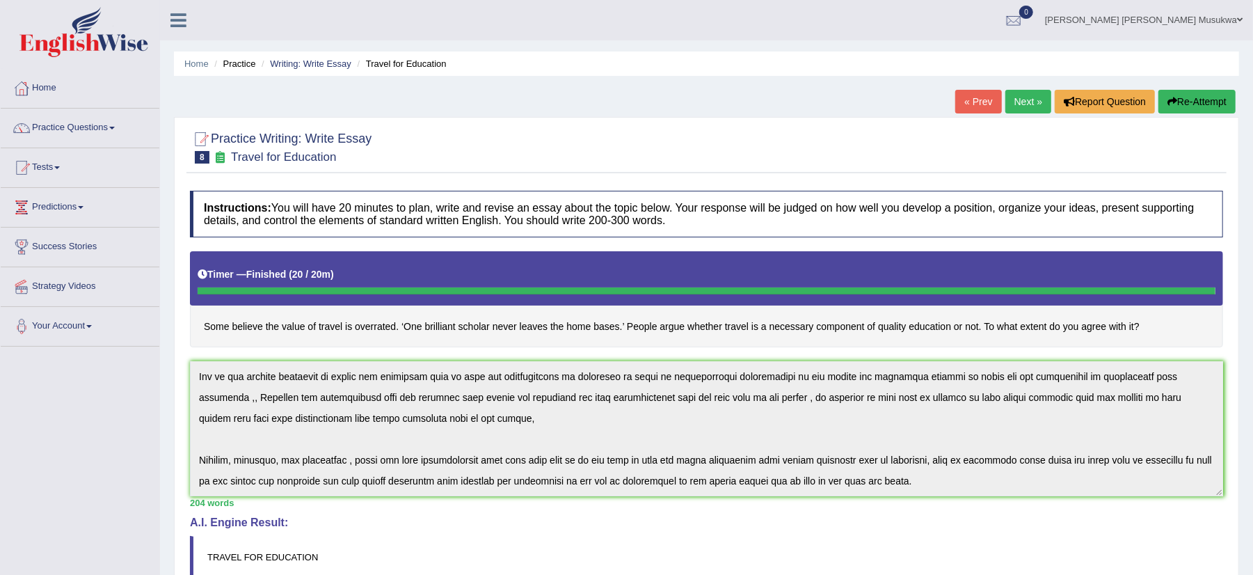
click at [1195, 99] on button "Re-Attempt" at bounding box center [1196, 102] width 77 height 24
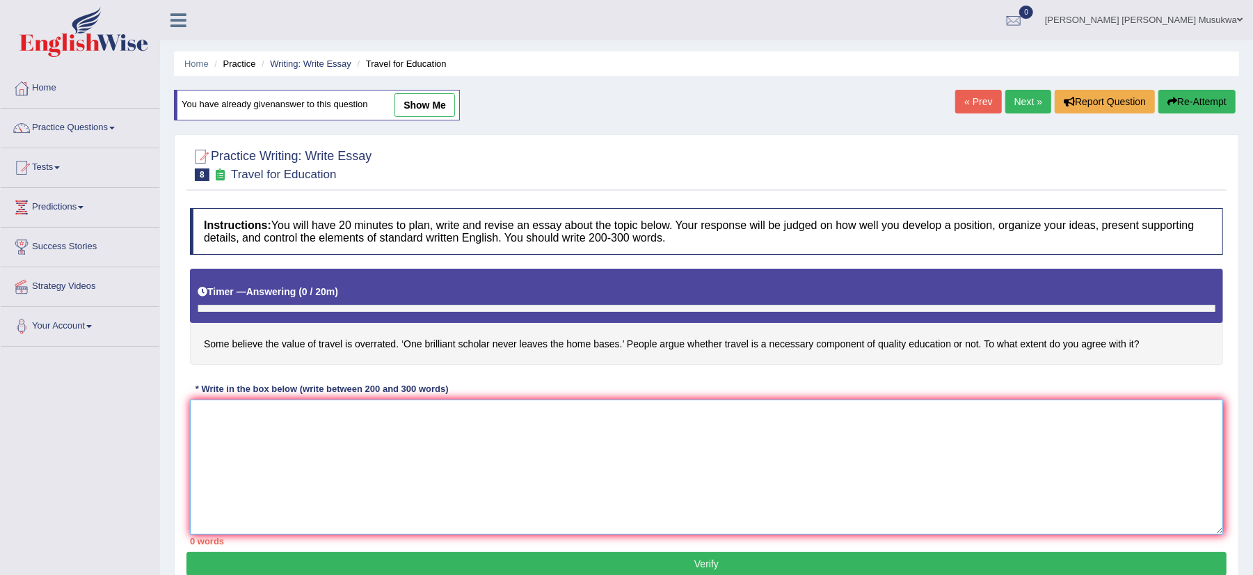
click at [351, 485] on textarea at bounding box center [706, 466] width 1033 height 135
paste textarea "TRAVEL FOR EDUCATION The increasing influence of travel for education is overra…"
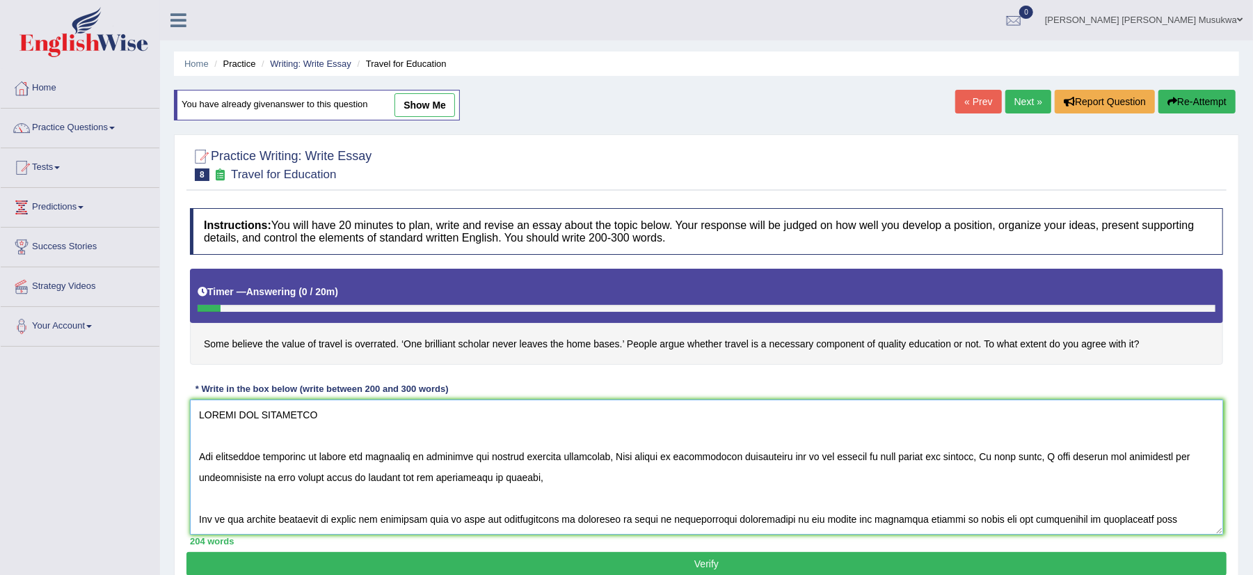
click at [381, 481] on textarea at bounding box center [706, 466] width 1033 height 135
click at [654, 497] on textarea at bounding box center [706, 466] width 1033 height 135
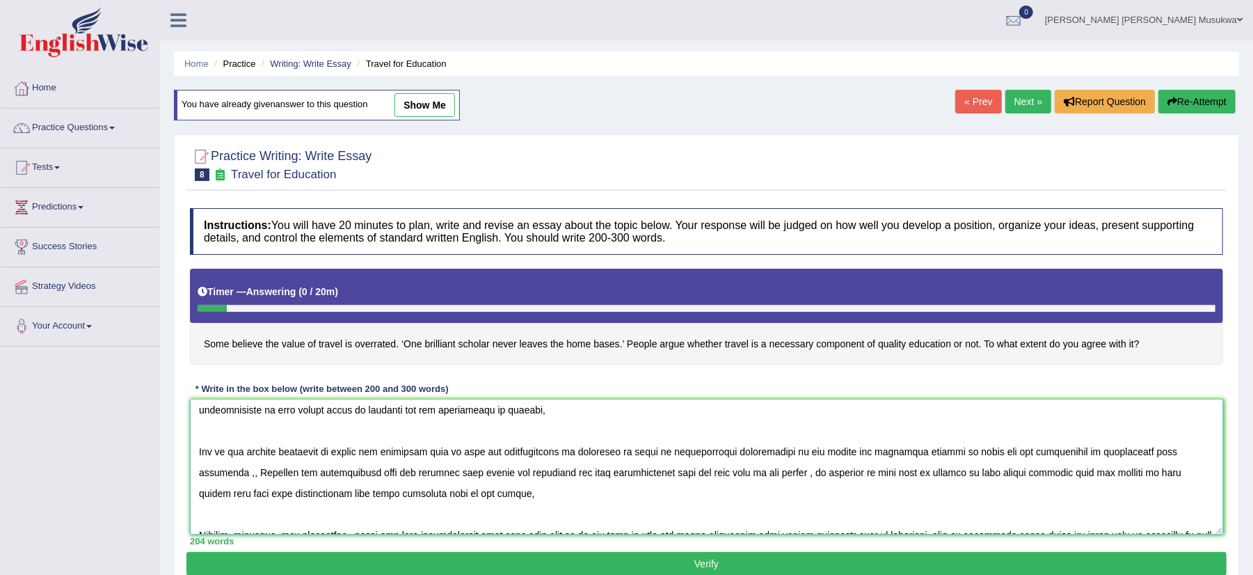
scroll to position [104, 0]
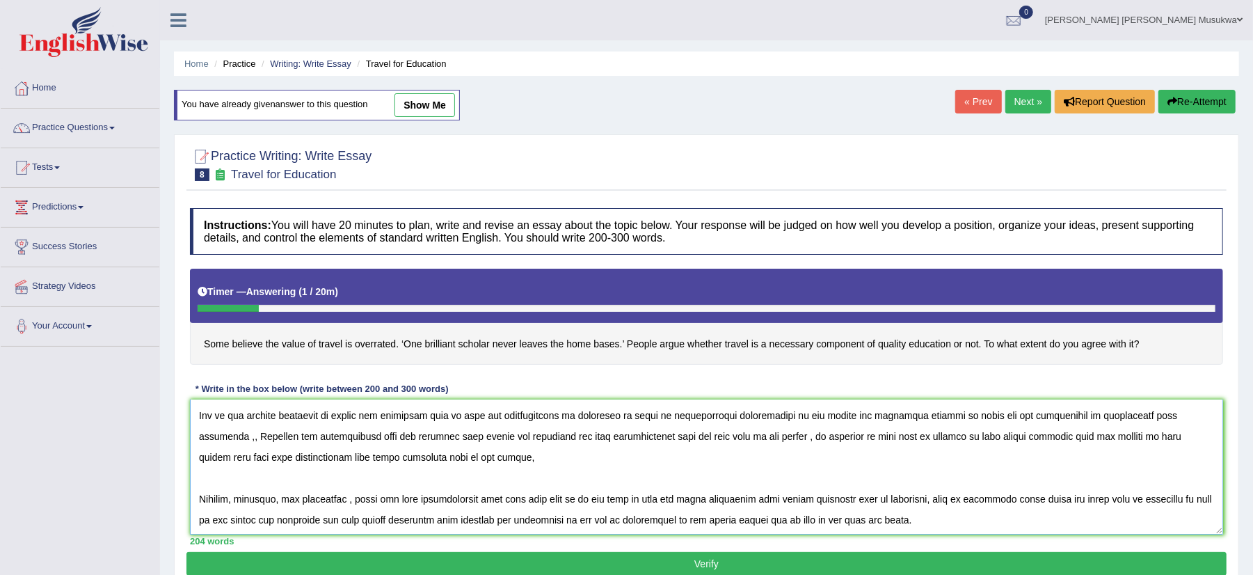
click at [607, 417] on textarea at bounding box center [706, 466] width 1033 height 135
click at [349, 457] on textarea at bounding box center [706, 466] width 1033 height 135
click at [344, 459] on textarea at bounding box center [706, 466] width 1033 height 135
click at [360, 462] on textarea at bounding box center [706, 466] width 1033 height 135
click at [359, 459] on textarea at bounding box center [706, 466] width 1033 height 135
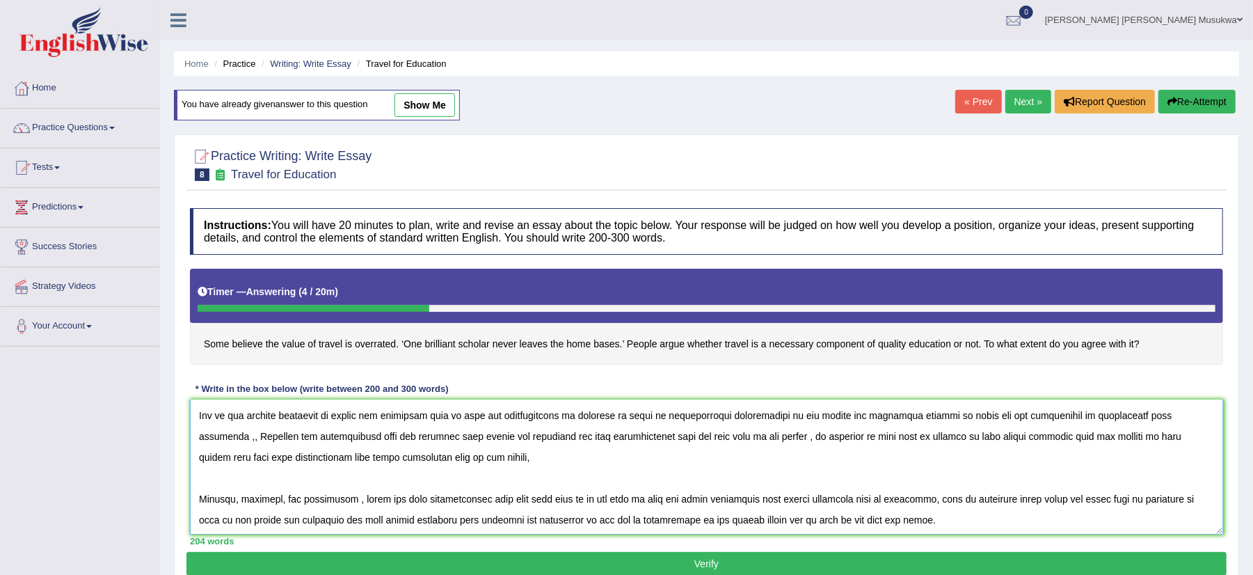
click at [502, 454] on textarea at bounding box center [706, 466] width 1033 height 135
click at [736, 441] on textarea at bounding box center [706, 466] width 1033 height 135
click at [696, 467] on textarea at bounding box center [706, 466] width 1033 height 135
click at [821, 440] on textarea at bounding box center [706, 466] width 1033 height 135
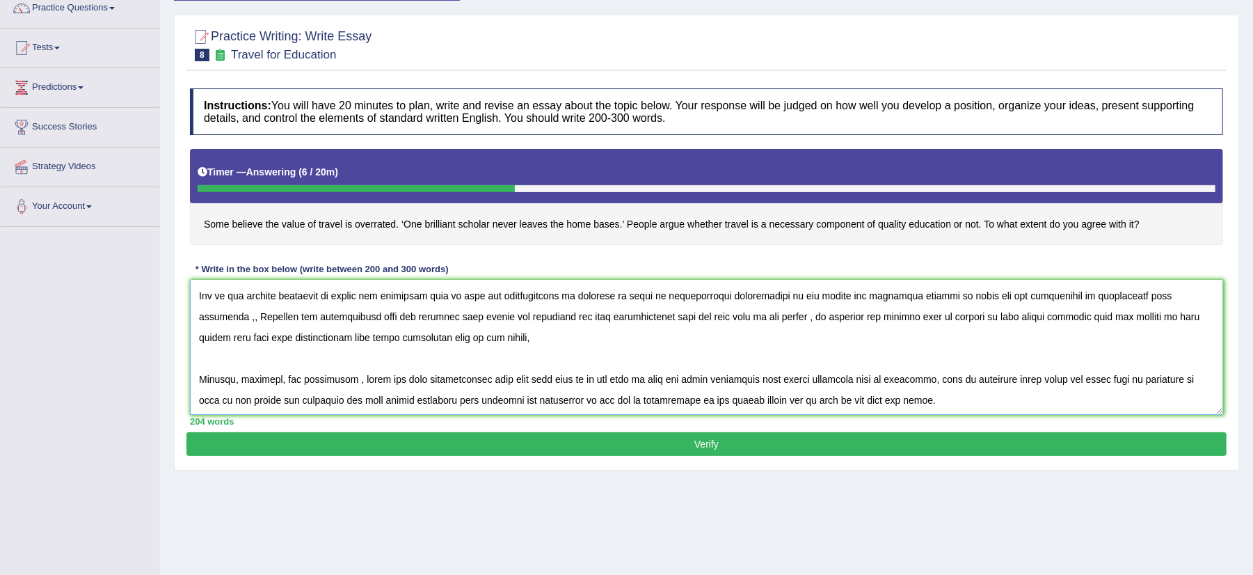
scroll to position [148, 0]
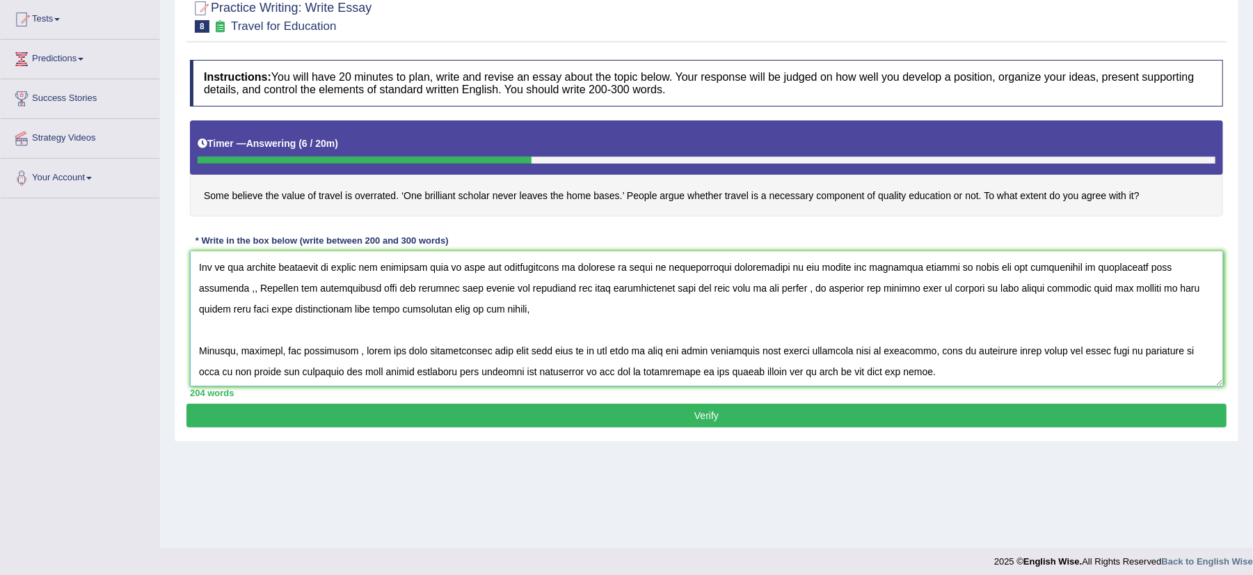
click at [1170, 291] on textarea at bounding box center [706, 318] width 1033 height 135
click at [279, 357] on textarea at bounding box center [706, 318] width 1033 height 135
click at [479, 515] on div "Home Practice Writing: Write Essay Travel for Education You have already given …" at bounding box center [706, 200] width 1093 height 696
click at [855, 368] on textarea at bounding box center [706, 318] width 1033 height 135
click at [390, 374] on textarea at bounding box center [706, 318] width 1033 height 135
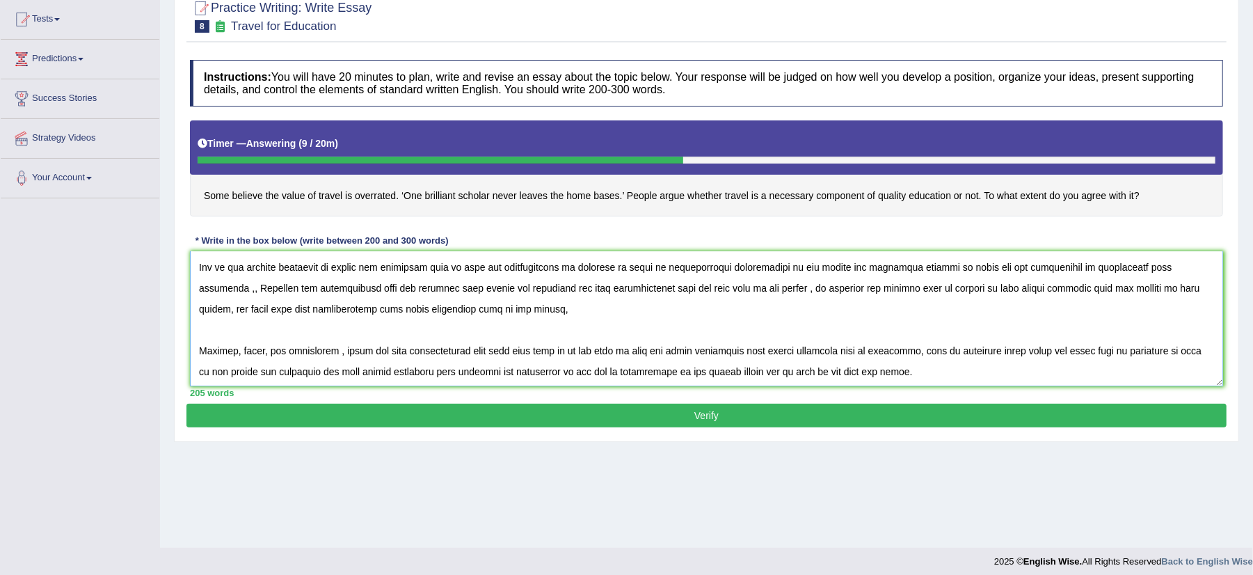
click at [387, 378] on textarea at bounding box center [706, 318] width 1033 height 135
drag, startPoint x: 438, startPoint y: 379, endPoint x: 403, endPoint y: 363, distance: 38.3
click at [403, 363] on textarea at bounding box center [706, 318] width 1033 height 135
click at [374, 379] on textarea at bounding box center [706, 318] width 1033 height 135
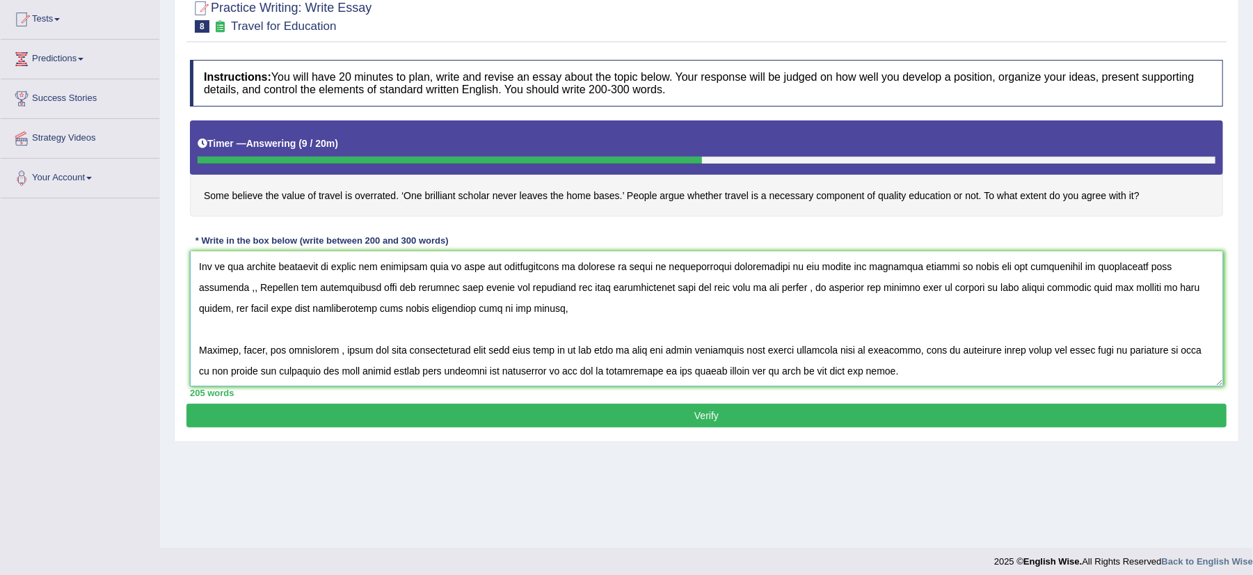
click at [264, 349] on textarea at bounding box center [706, 318] width 1033 height 135
click at [267, 351] on textarea at bounding box center [706, 318] width 1033 height 135
click at [652, 352] on textarea at bounding box center [706, 318] width 1033 height 135
drag, startPoint x: 738, startPoint y: 351, endPoint x: 687, endPoint y: 360, distance: 51.5
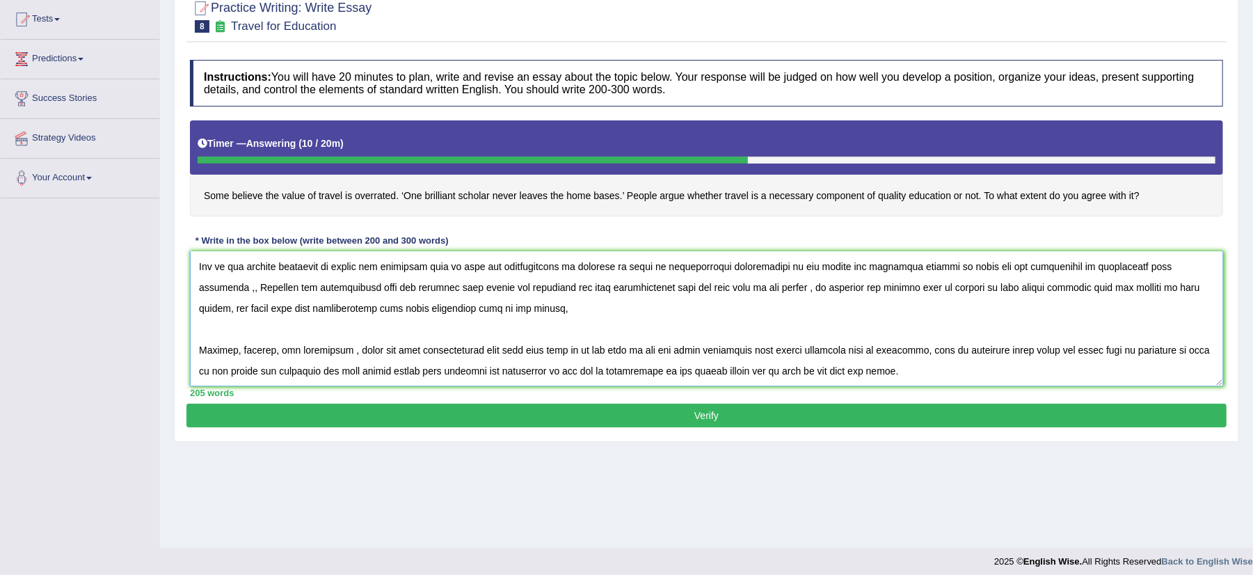
click at [687, 360] on textarea at bounding box center [706, 318] width 1033 height 135
click at [680, 351] on textarea at bounding box center [706, 318] width 1033 height 135
click at [685, 354] on textarea at bounding box center [706, 318] width 1033 height 135
click at [440, 371] on textarea at bounding box center [706, 318] width 1033 height 135
click at [449, 373] on textarea at bounding box center [706, 318] width 1033 height 135
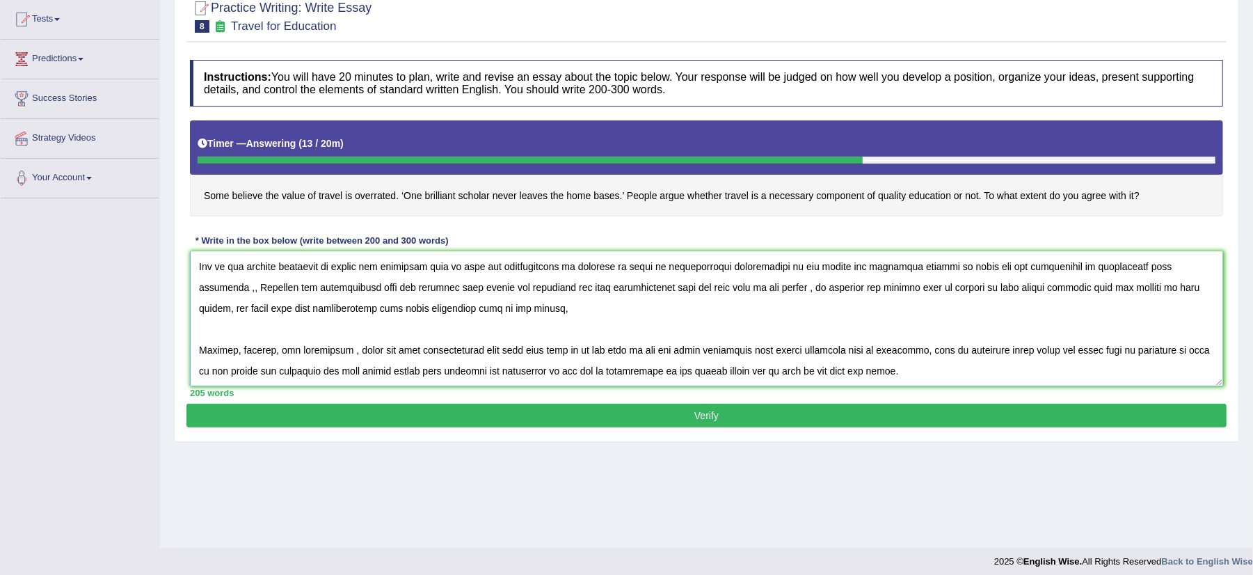
click at [426, 373] on textarea at bounding box center [706, 318] width 1033 height 135
click at [454, 374] on textarea at bounding box center [706, 318] width 1033 height 135
type textarea "TRAVEL FOR EDUCATION The increasing influence of travel for education is overra…"
click at [708, 419] on button "Verify" at bounding box center [706, 415] width 1040 height 24
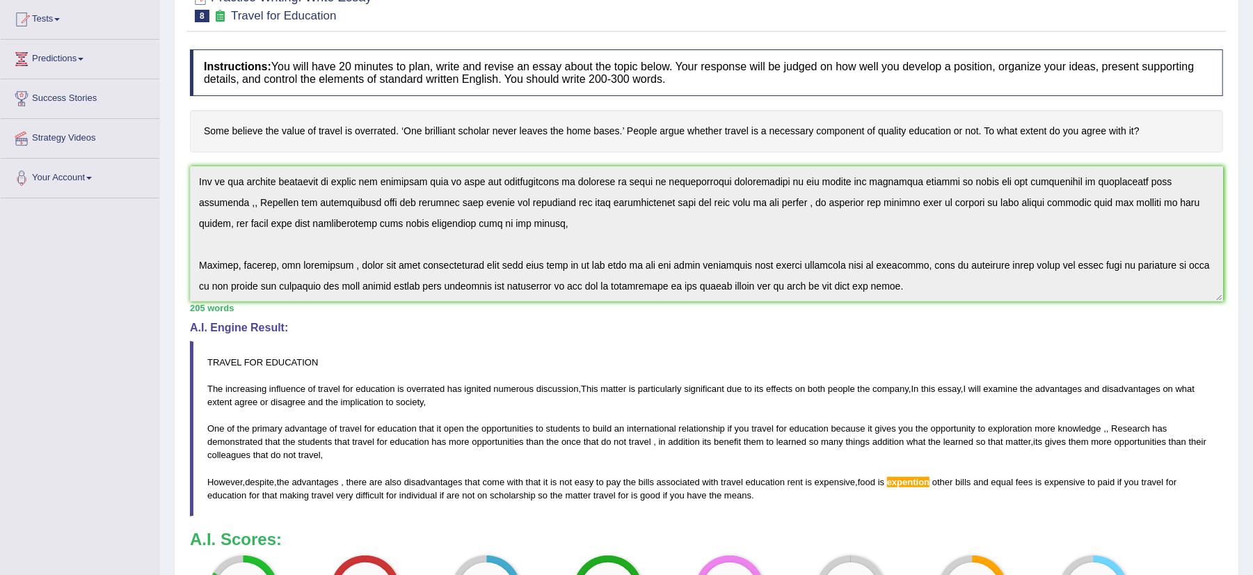
click at [933, 321] on div "Instructions: You will have 20 minutes to plan, write and revise an essay about…" at bounding box center [706, 345] width 1040 height 607
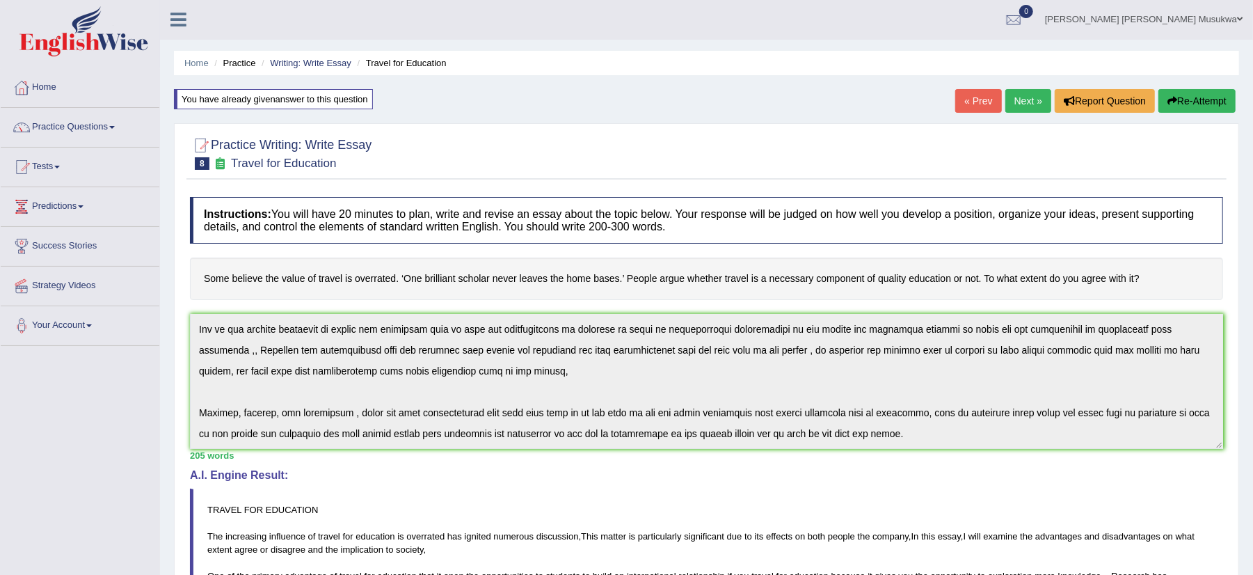
scroll to position [0, 0]
click at [1211, 92] on button "Re-Attempt" at bounding box center [1196, 102] width 77 height 24
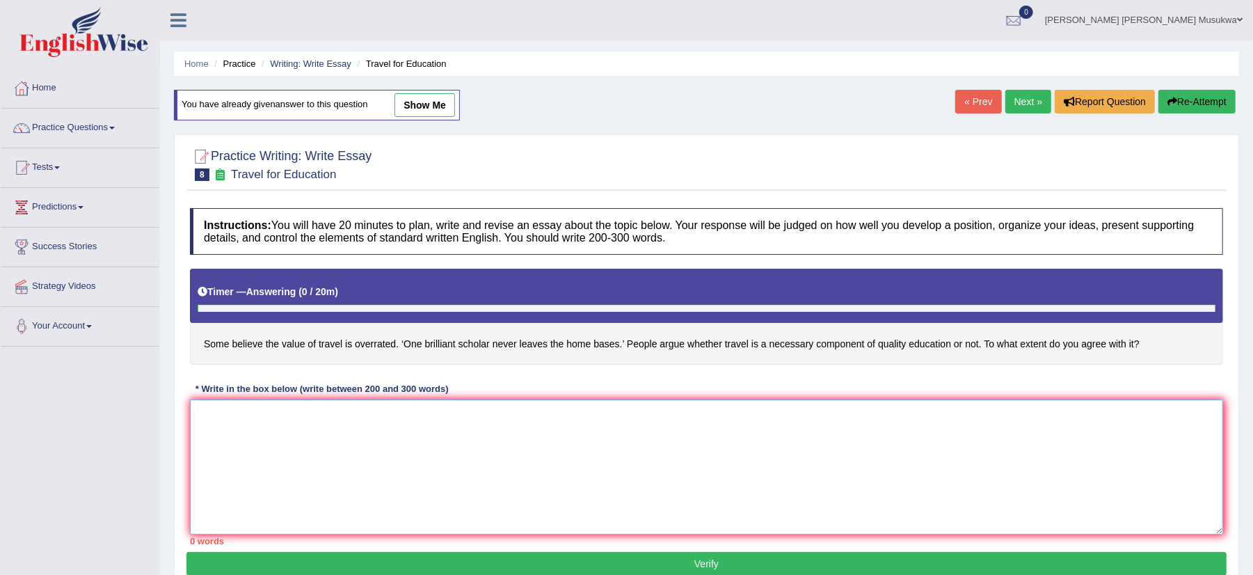
click at [368, 445] on textarea at bounding box center [706, 466] width 1033 height 135
paste textarea "TRAVEL FOR EDUCATION The increasing influence of travel for education is overra…"
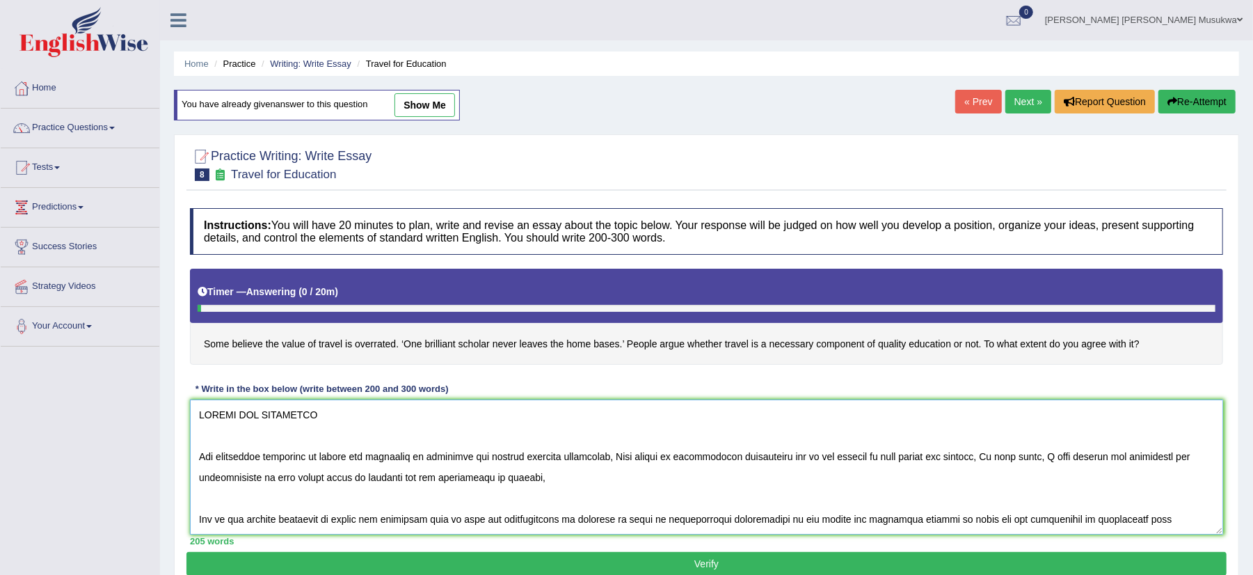
scroll to position [95, 0]
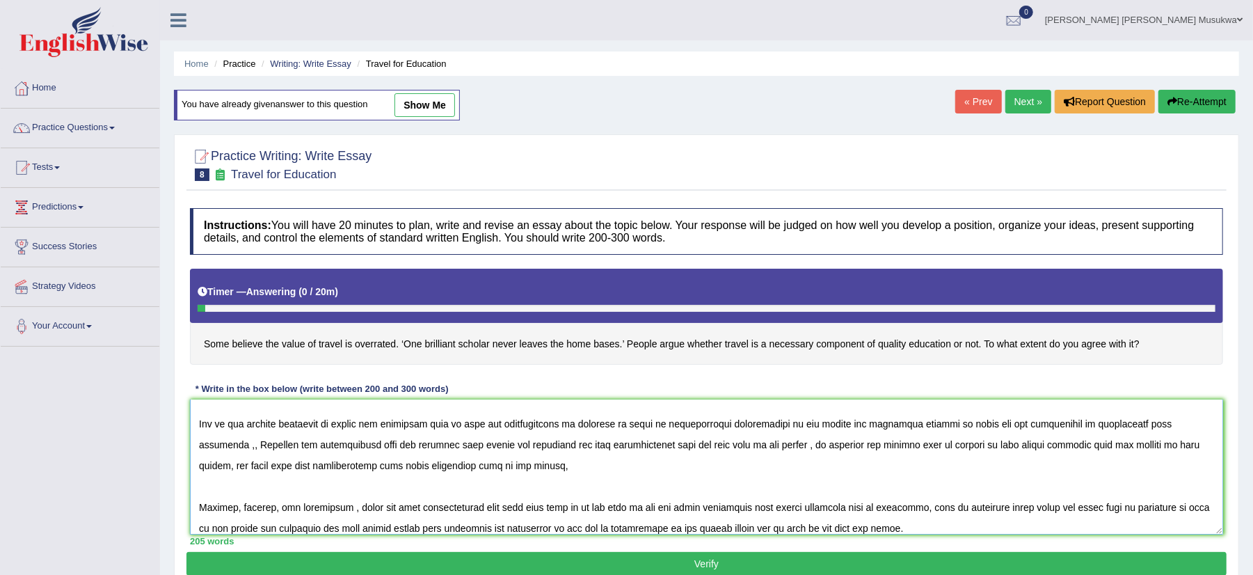
click at [902, 509] on textarea at bounding box center [706, 466] width 1033 height 135
drag, startPoint x: 966, startPoint y: 530, endPoint x: 1064, endPoint y: 534, distance: 97.5
click at [1064, 534] on textarea at bounding box center [706, 466] width 1033 height 135
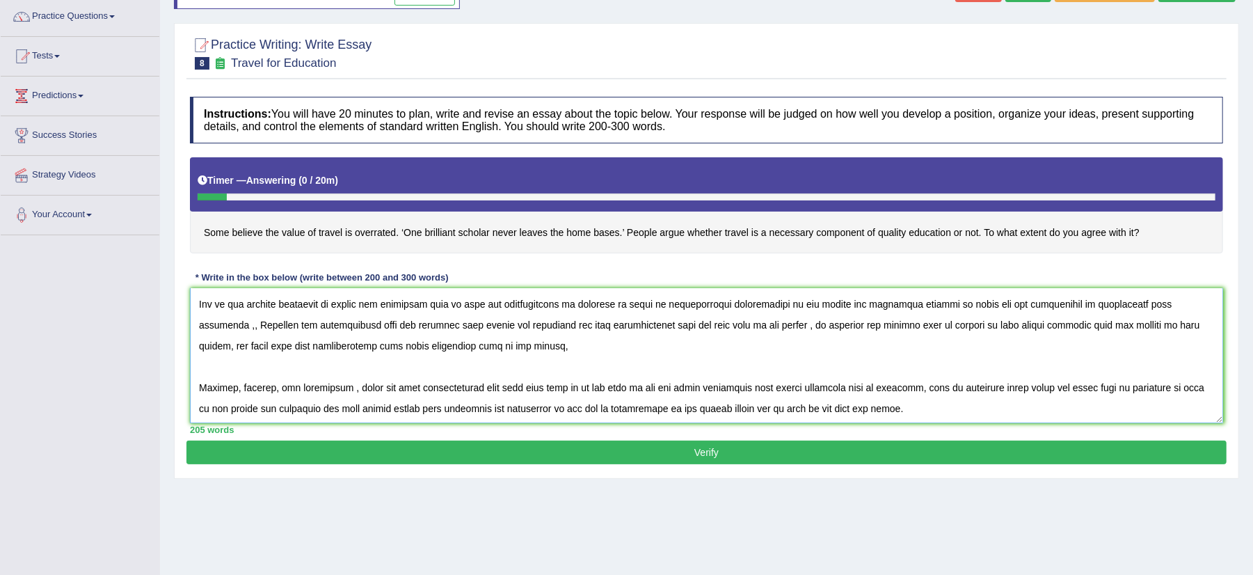
scroll to position [123, 0]
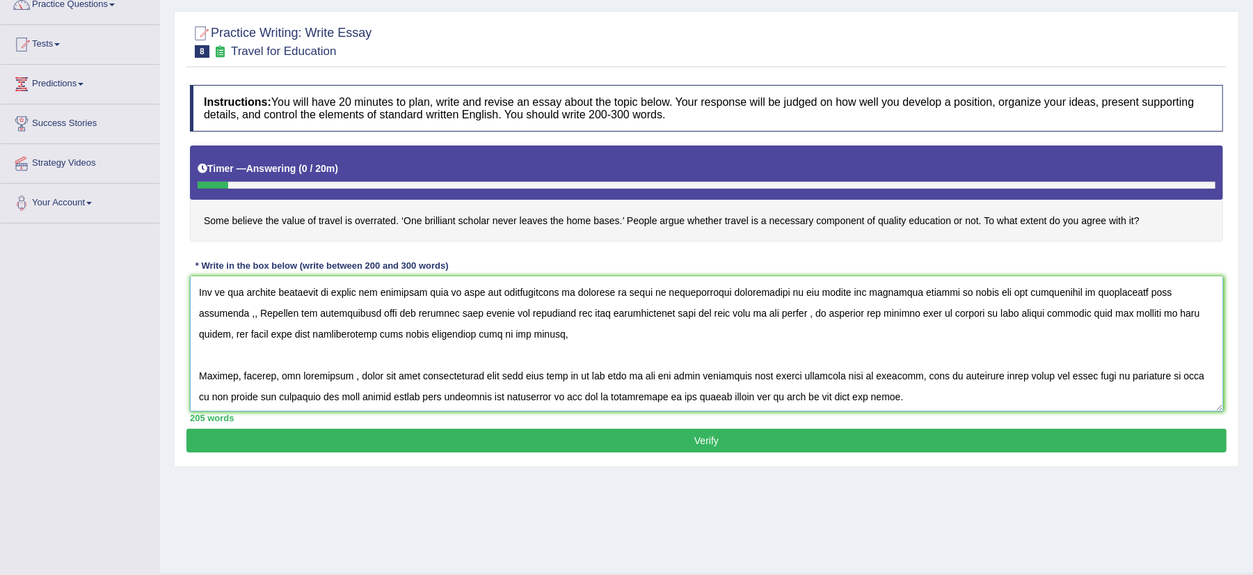
type textarea "TRAVEL FOR EDUCATION The increasing influence of travel for education is overra…"
click at [702, 446] on button "Verify" at bounding box center [706, 440] width 1040 height 24
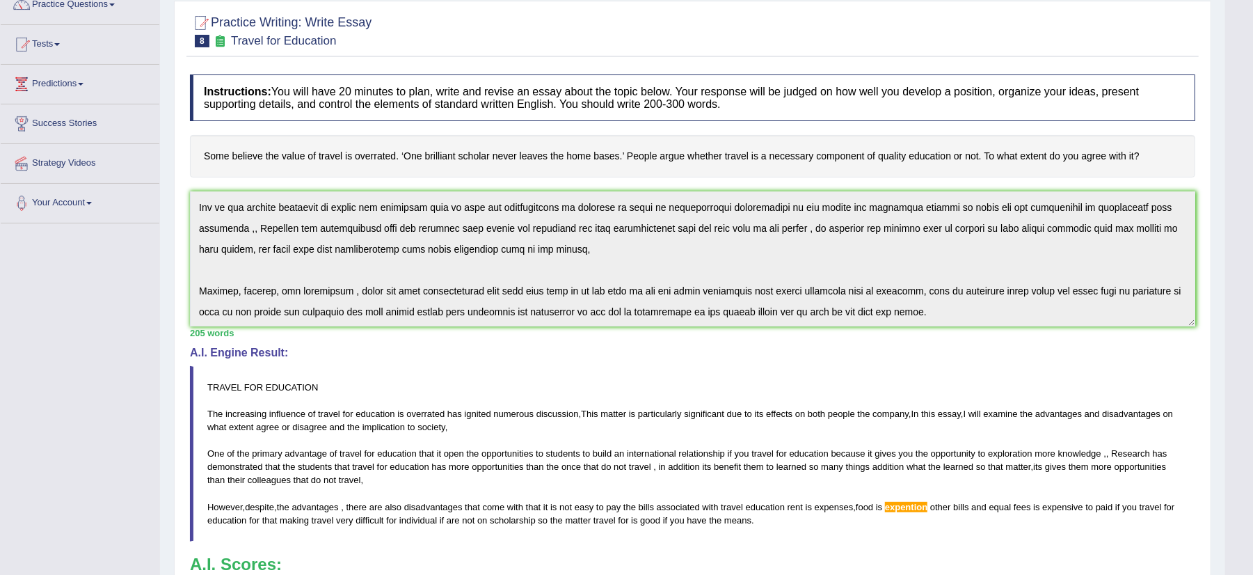
click at [524, 154] on h4 "Some believe the value of travel is overrated. ‘One brilliant scholar never lea…" at bounding box center [692, 156] width 1005 height 42
click at [1195, 198] on div "Instructions: You will have 20 minutes to plan, write and revise an essay about…" at bounding box center [692, 370] width 1012 height 607
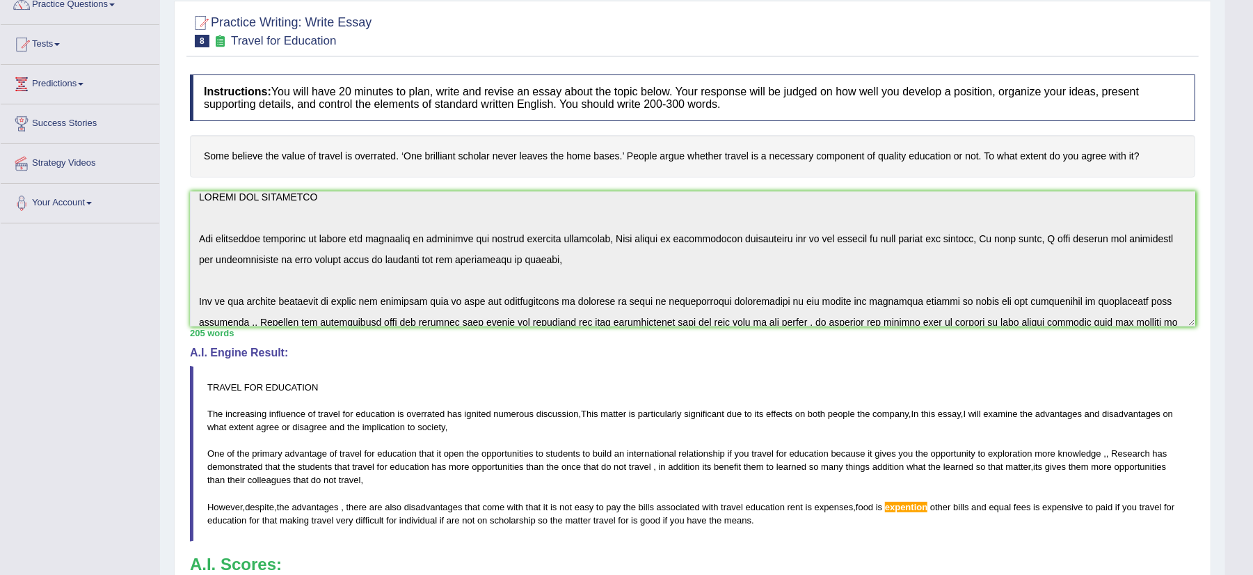
scroll to position [0, 0]
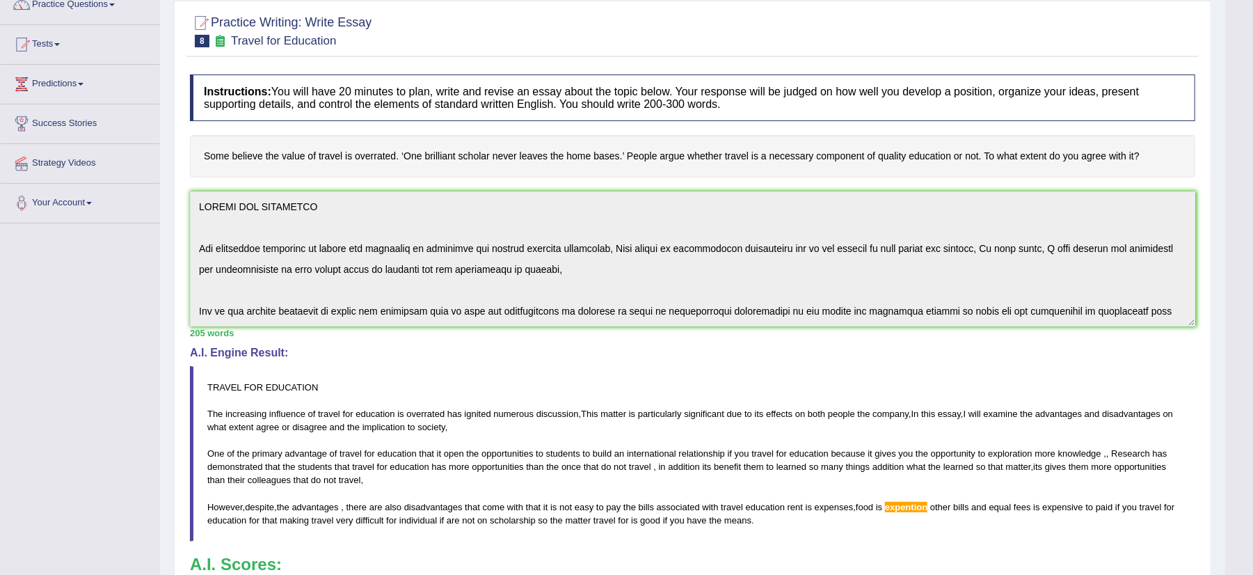
click at [262, 209] on div "Instructions: You will have 20 minutes to plan, write and revise an essay about…" at bounding box center [692, 370] width 1012 height 607
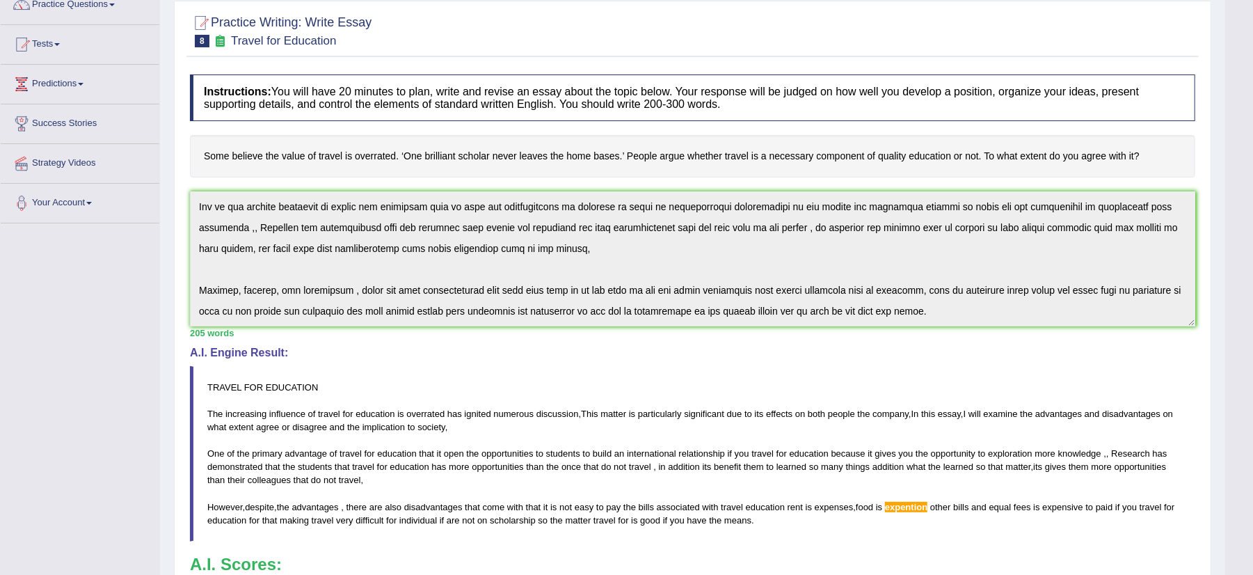
drag, startPoint x: 509, startPoint y: 161, endPoint x: 1133, endPoint y: 351, distance: 652.0
click at [1133, 351] on div "Instructions: You will have 20 minutes to plan, write and revise an essay about…" at bounding box center [692, 370] width 1012 height 607
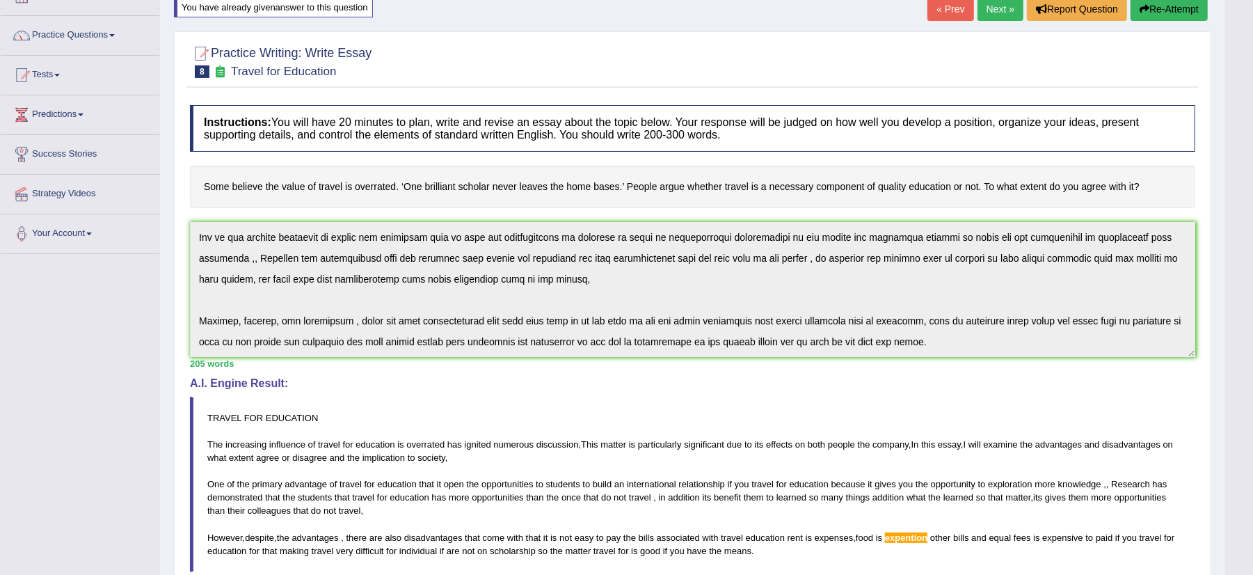
scroll to position [0, 0]
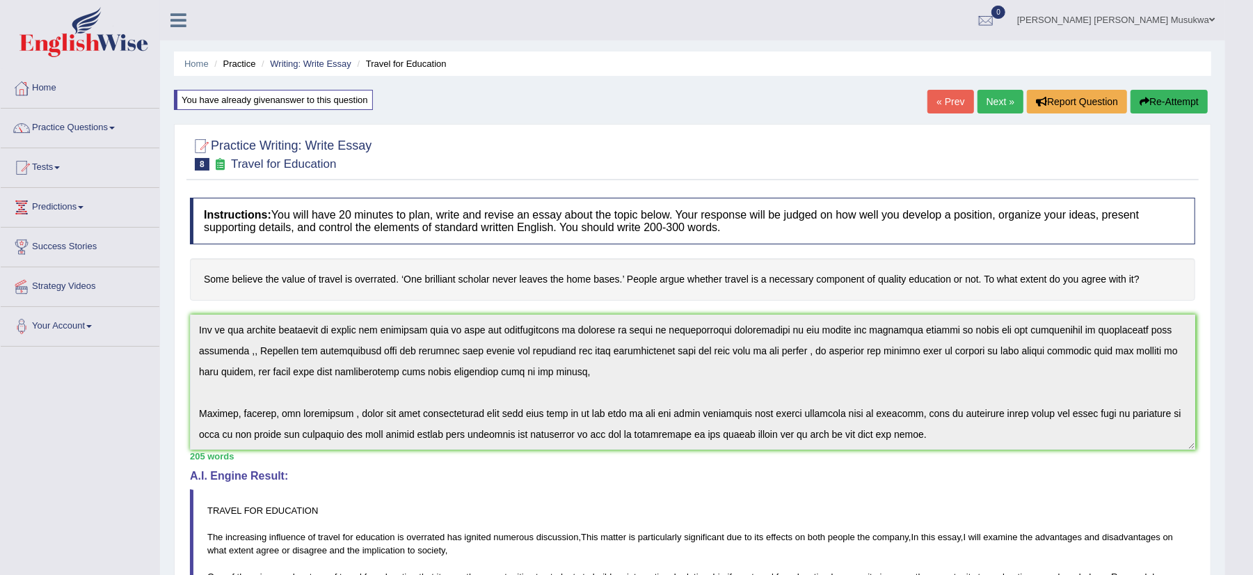
click at [1170, 90] on button "Re-Attempt" at bounding box center [1168, 102] width 77 height 24
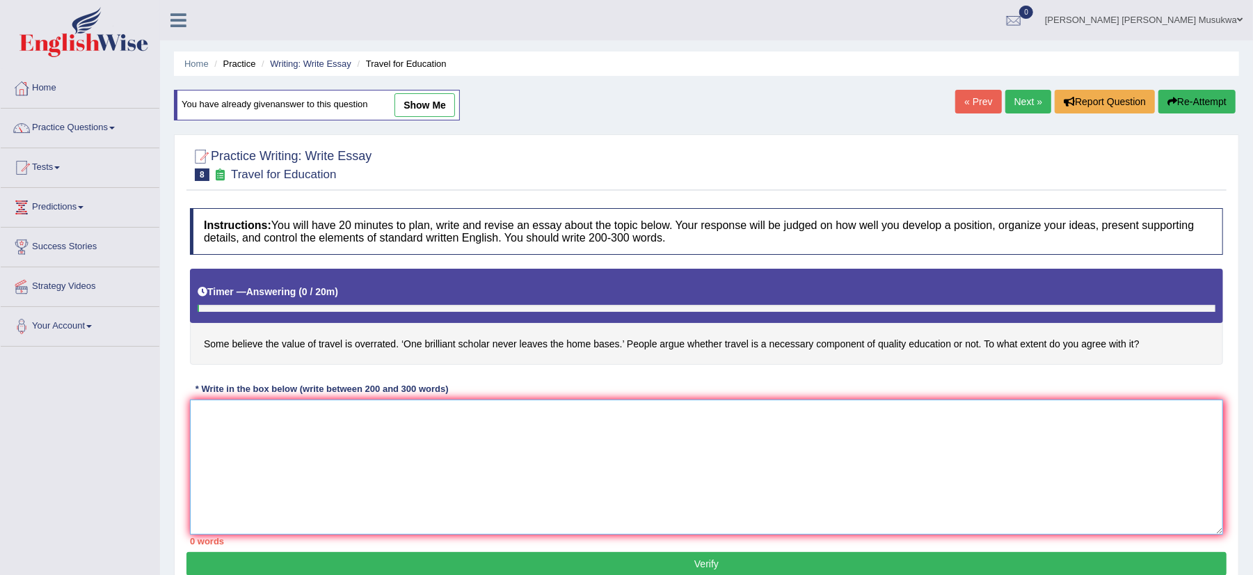
click at [469, 445] on textarea at bounding box center [706, 466] width 1033 height 135
paste textarea "TRAVEL FOR EDUCATION The increasing influence of travel for education is overra…"
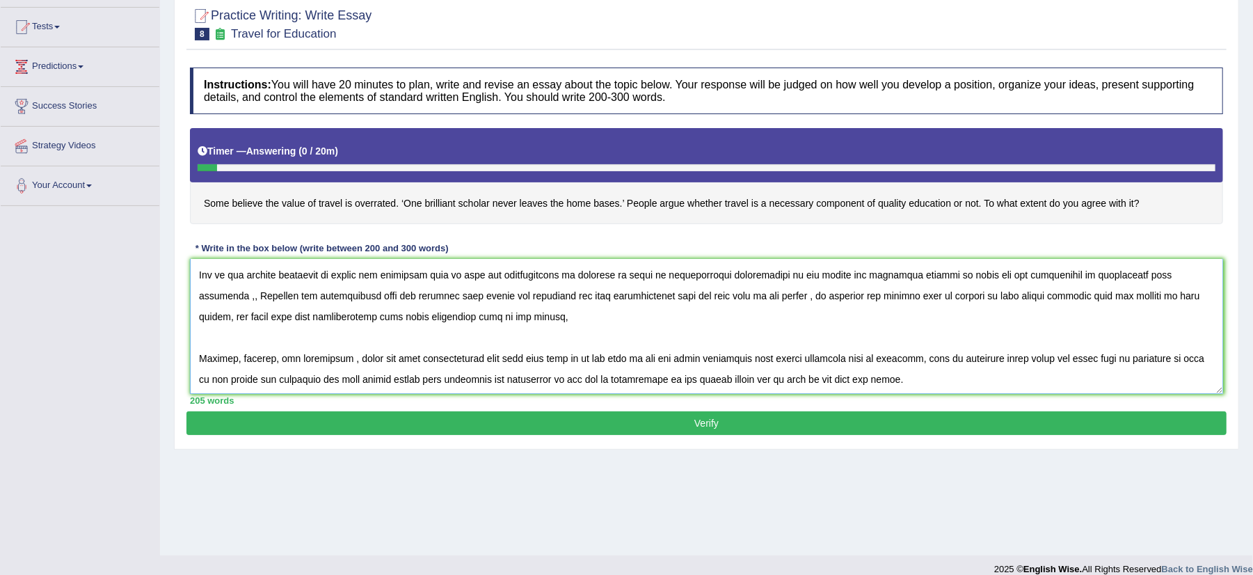
scroll to position [148, 0]
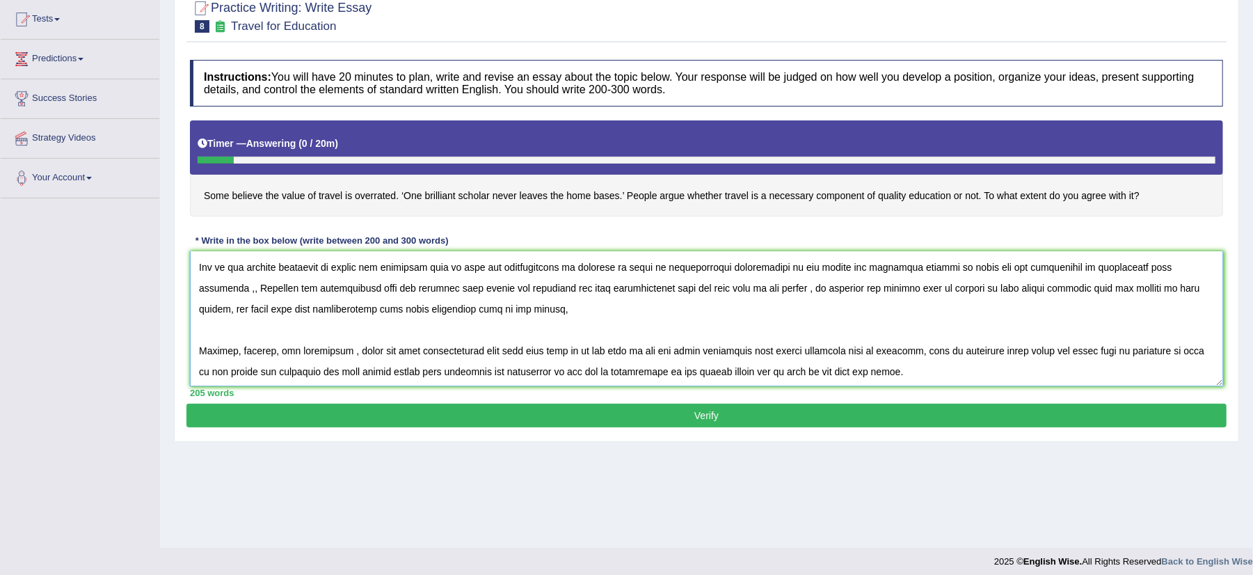
click at [975, 351] on textarea at bounding box center [706, 318] width 1033 height 135
click at [1027, 383] on textarea at bounding box center [706, 318] width 1033 height 135
type textarea "TRAVEL FOR EDUCATION The increasing influence of travel for education is overra…"
click at [705, 417] on button "Verify" at bounding box center [706, 415] width 1040 height 24
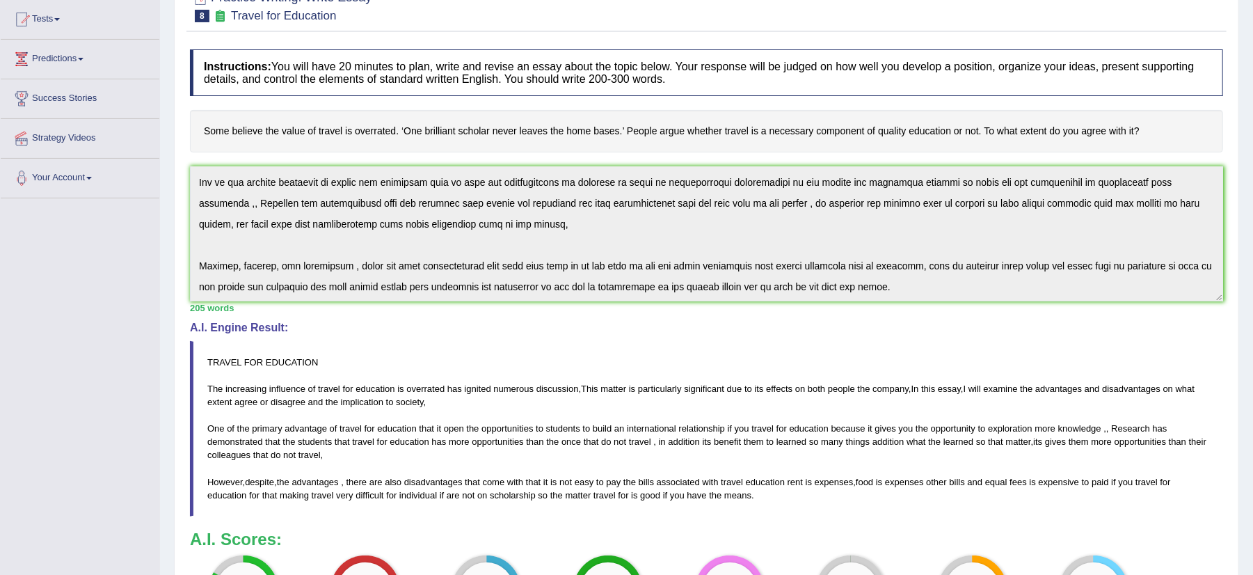
drag, startPoint x: 1237, startPoint y: 529, endPoint x: 1260, endPoint y: 568, distance: 45.6
click at [1252, 426] on html "Toggle navigation Home Practice Questions Speaking Practice Read Aloud Repeat S…" at bounding box center [626, 139] width 1253 height 575
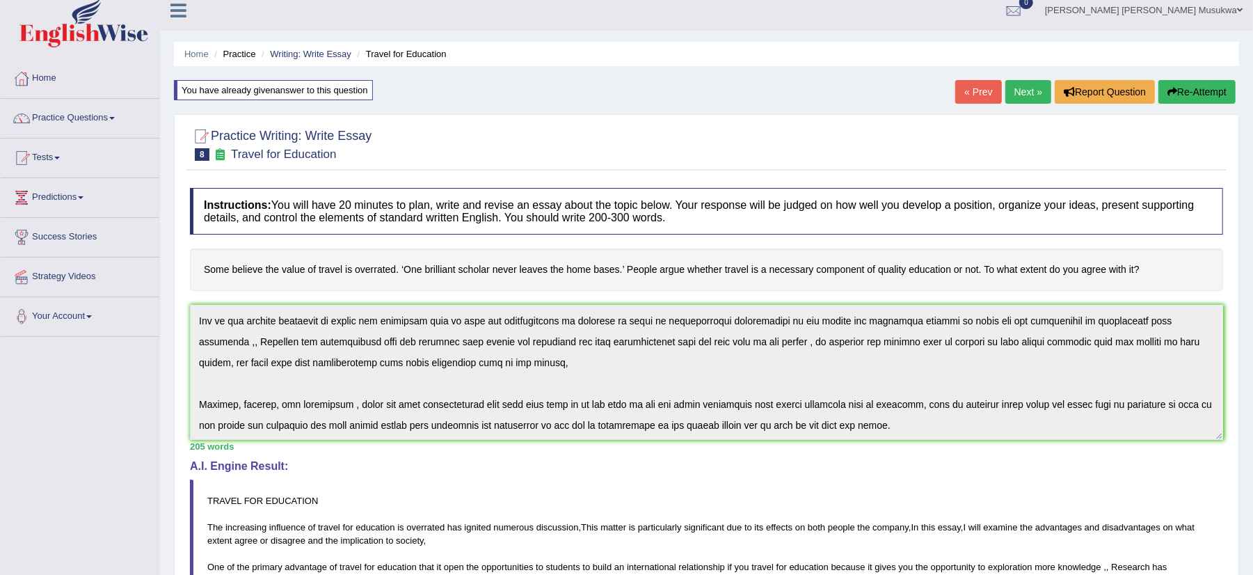
scroll to position [0, 0]
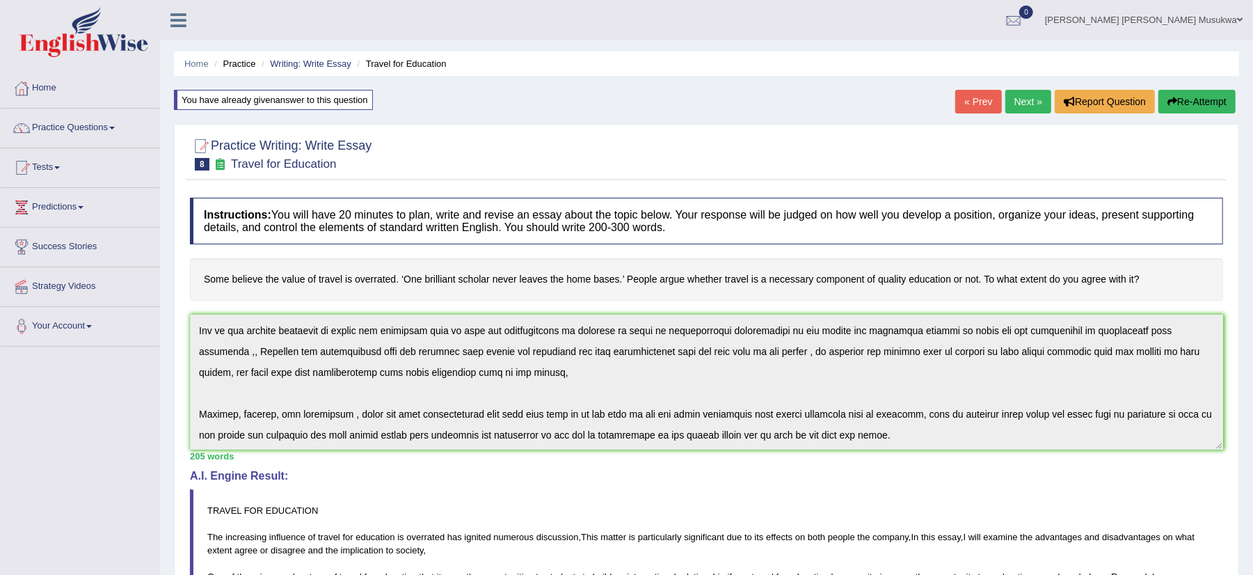
click at [1024, 104] on link "Next »" at bounding box center [1028, 102] width 46 height 24
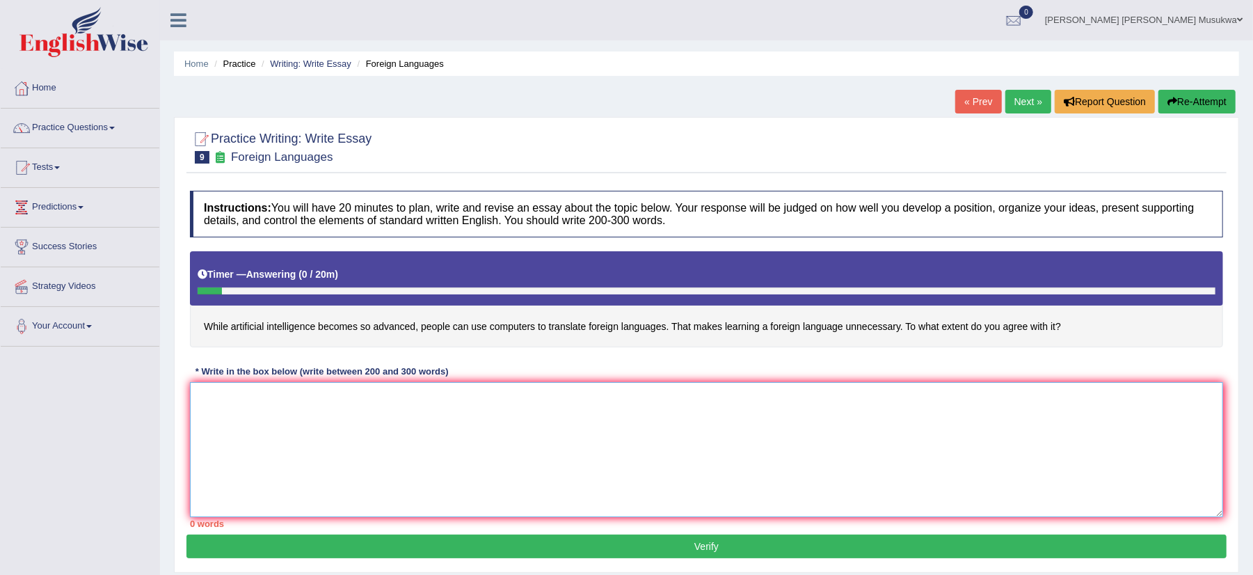
click at [250, 413] on textarea at bounding box center [706, 449] width 1033 height 135
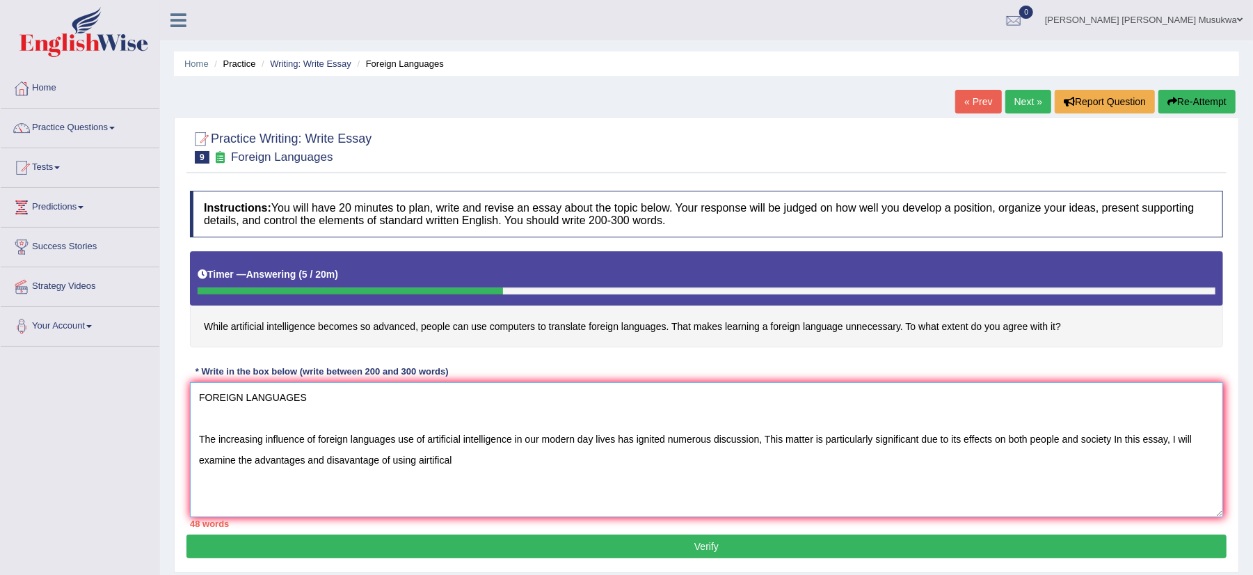
click at [446, 458] on textarea "FOREIGN LANGUAGES The increasing influence of foreign languages use of artifici…" at bounding box center [706, 449] width 1033 height 135
drag, startPoint x: 473, startPoint y: 456, endPoint x: 460, endPoint y: 459, distance: 13.5
click at [460, 459] on textarea "FOREIGN LANGUAGES The increasing influence of foreign languages use of artifici…" at bounding box center [706, 449] width 1033 height 135
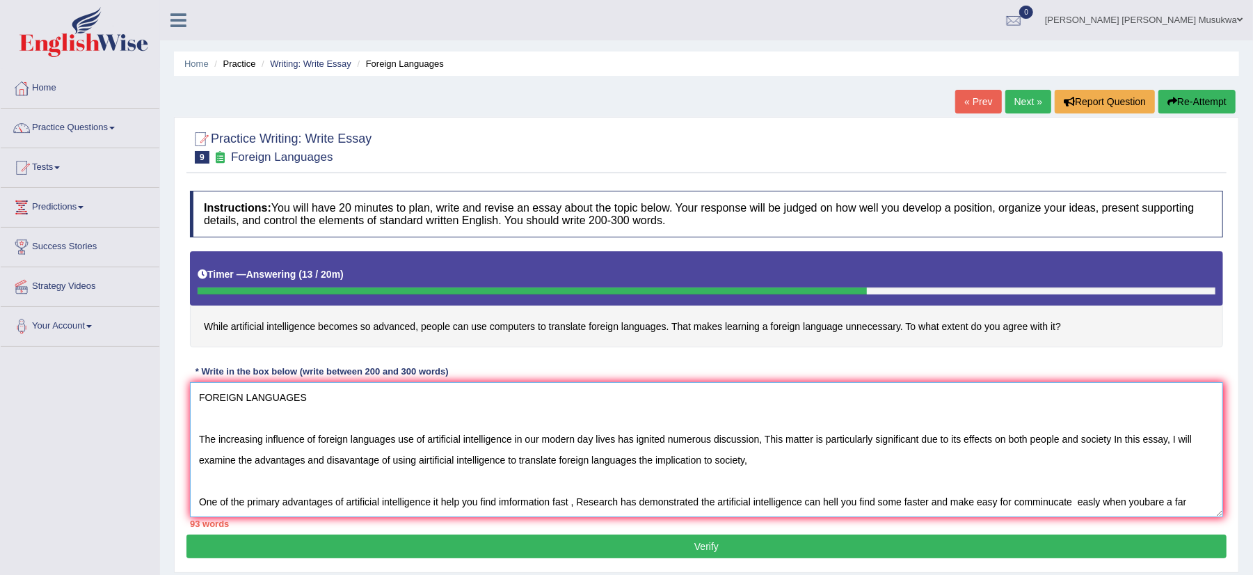
click at [1164, 504] on textarea "FOREIGN LANGUAGES The increasing influence of foreign languages use of artifici…" at bounding box center [706, 449] width 1033 height 135
click at [1150, 507] on textarea "FOREIGN LANGUAGES The increasing influence of foreign languages use of artifici…" at bounding box center [706, 449] width 1033 height 135
click at [1166, 504] on textarea "FOREIGN LANGUAGES The increasing influence of foreign languages use of artifici…" at bounding box center [706, 449] width 1033 height 135
click at [1171, 501] on textarea "FOREIGN LANGUAGES The increasing influence of foreign languages use of artifici…" at bounding box center [706, 449] width 1033 height 135
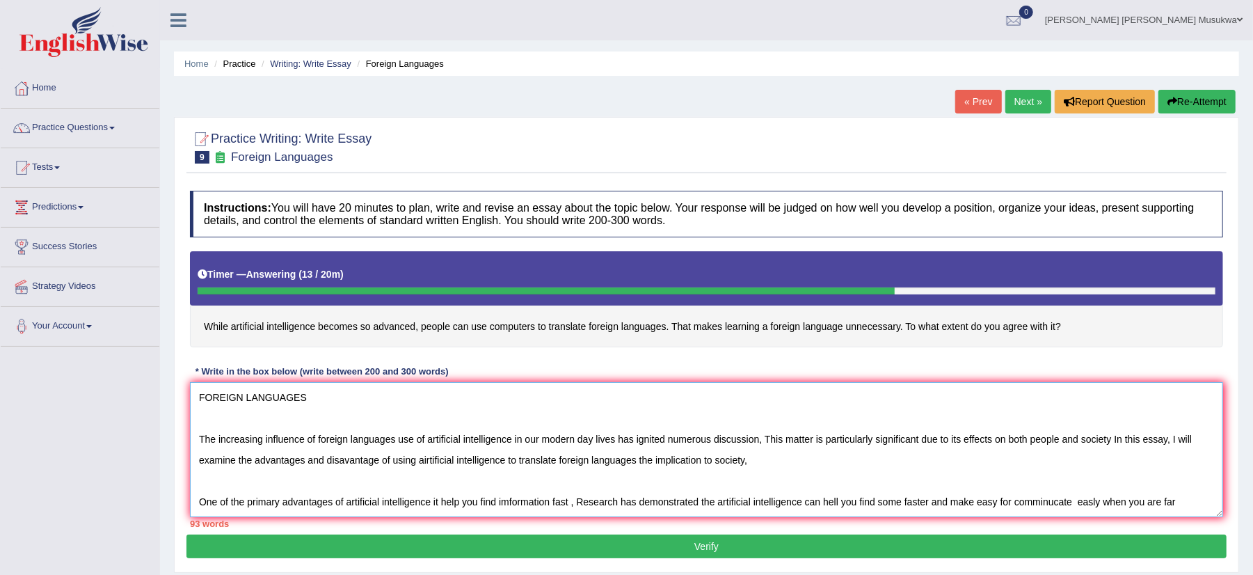
click at [1184, 499] on textarea "FOREIGN LANGUAGES The increasing influence of foreign languages use of artifici…" at bounding box center [706, 449] width 1033 height 135
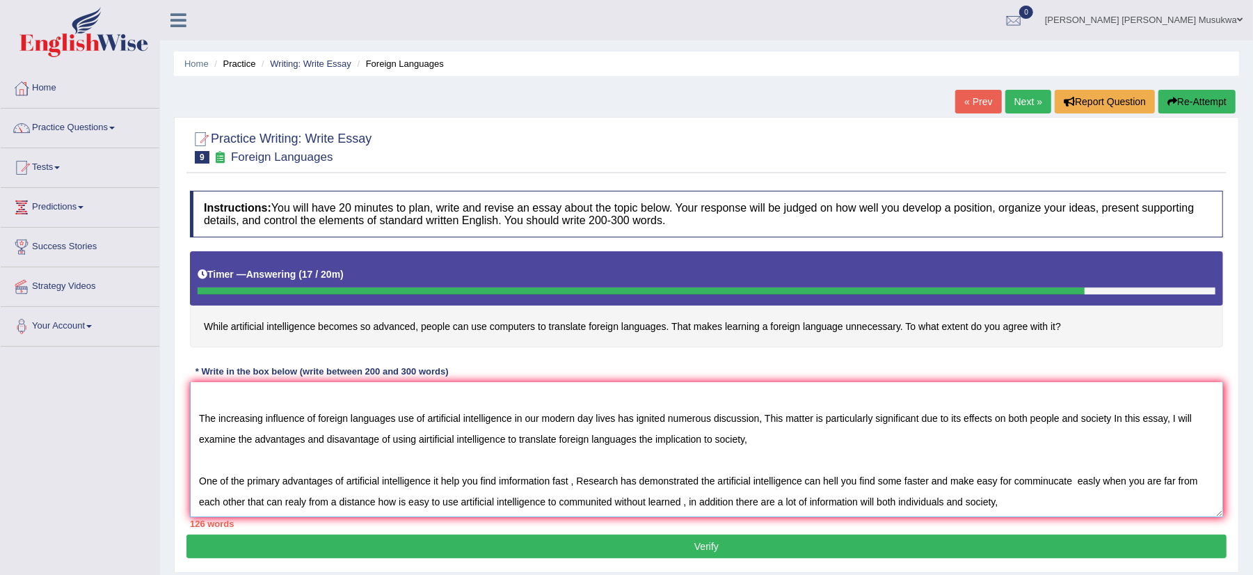
scroll to position [54, 0]
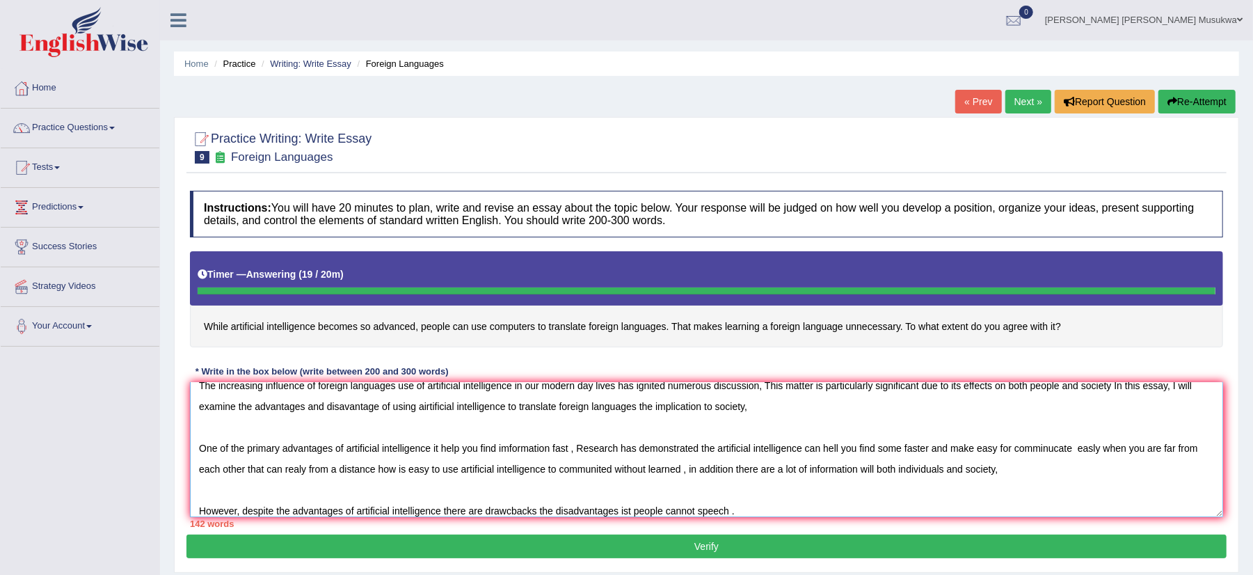
type textarea "FOREIGN LANGUAGES The increasing influence of foreign languages use of artifici…"
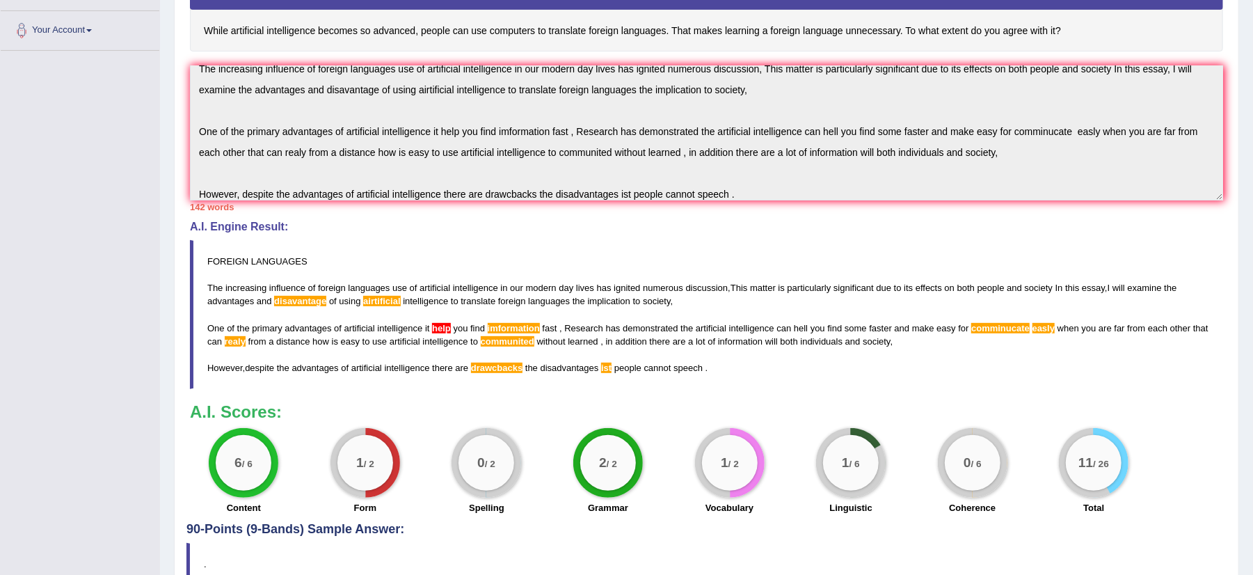
scroll to position [296, 0]
